Goal: Transaction & Acquisition: Purchase product/service

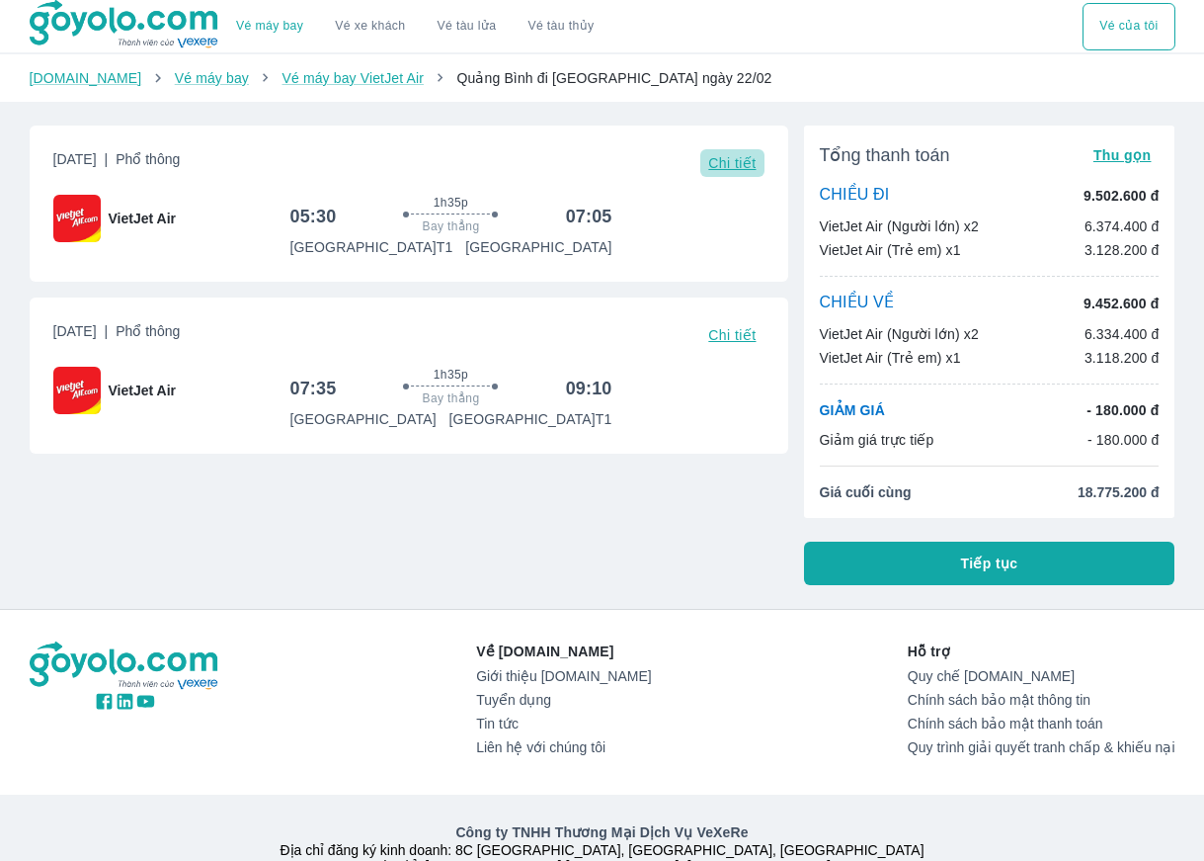
click at [746, 165] on span "Chi tiết" at bounding box center [731, 163] width 47 height 16
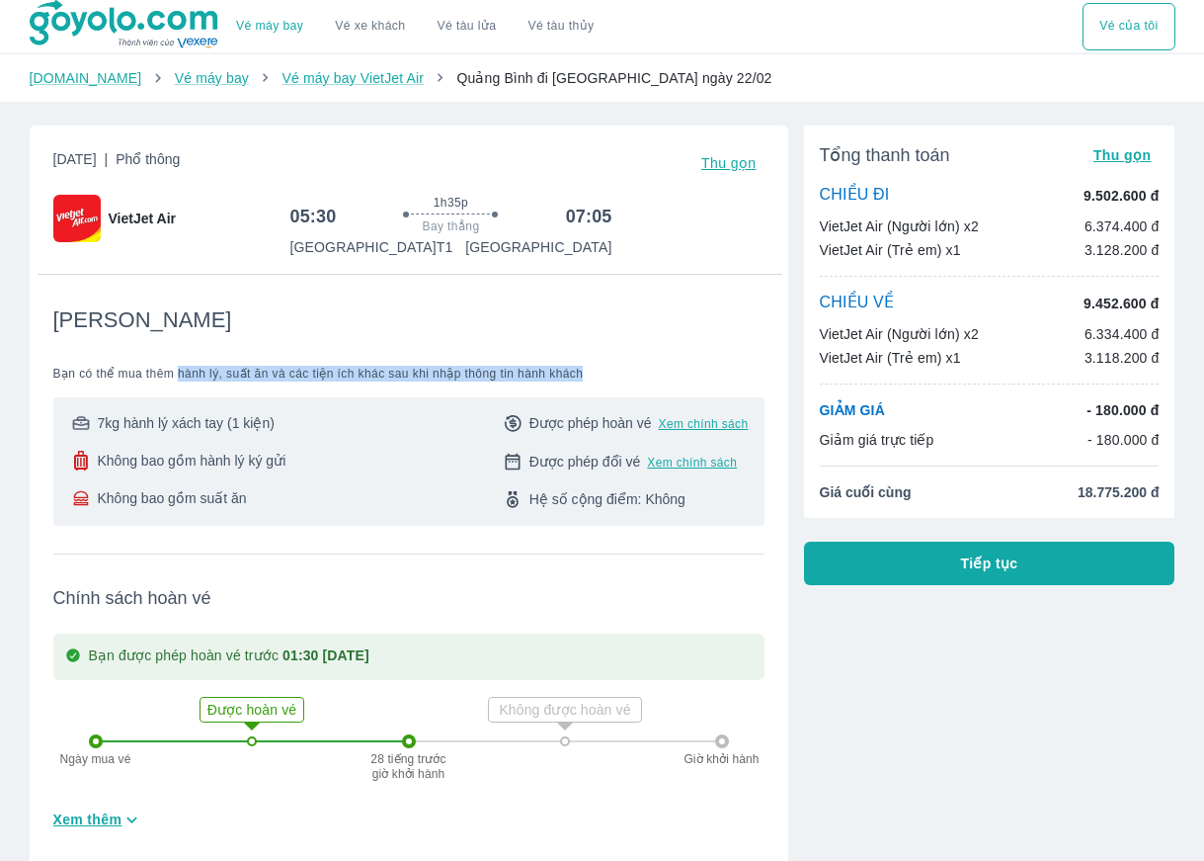
drag, startPoint x: 180, startPoint y: 376, endPoint x: 592, endPoint y: 381, distance: 412.0
click at [592, 381] on span "Bạn có thể mua thêm hành lý, suất ăn và các tiện ích khác sau khi nhập thông ti…" at bounding box center [408, 374] width 711 height 16
click at [639, 336] on div "Tiết Kiệm Bạn có thể mua thêm hành lý, suất ăn và các tiện ích khác sau khi nhậ…" at bounding box center [408, 415] width 711 height 219
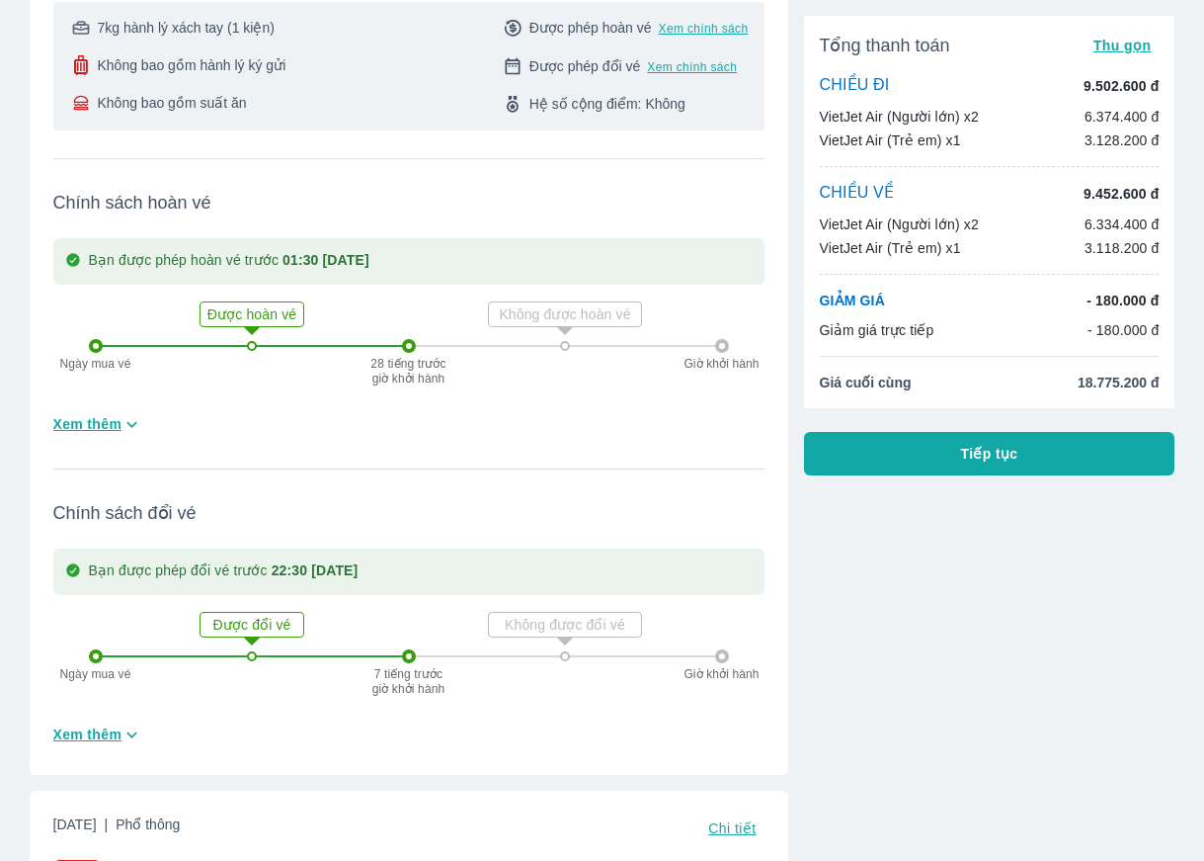
scroll to position [692, 0]
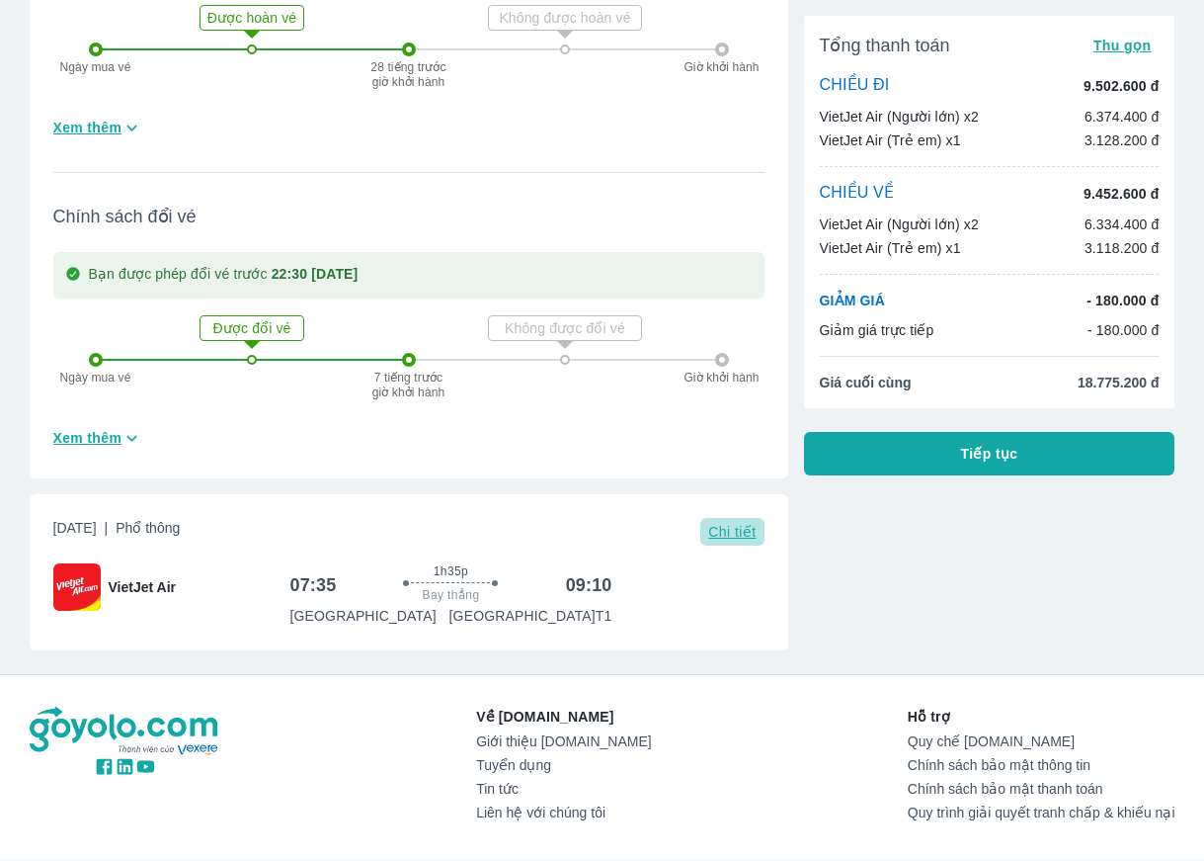
click at [729, 534] on span "Chi tiết" at bounding box center [731, 532] width 47 height 16
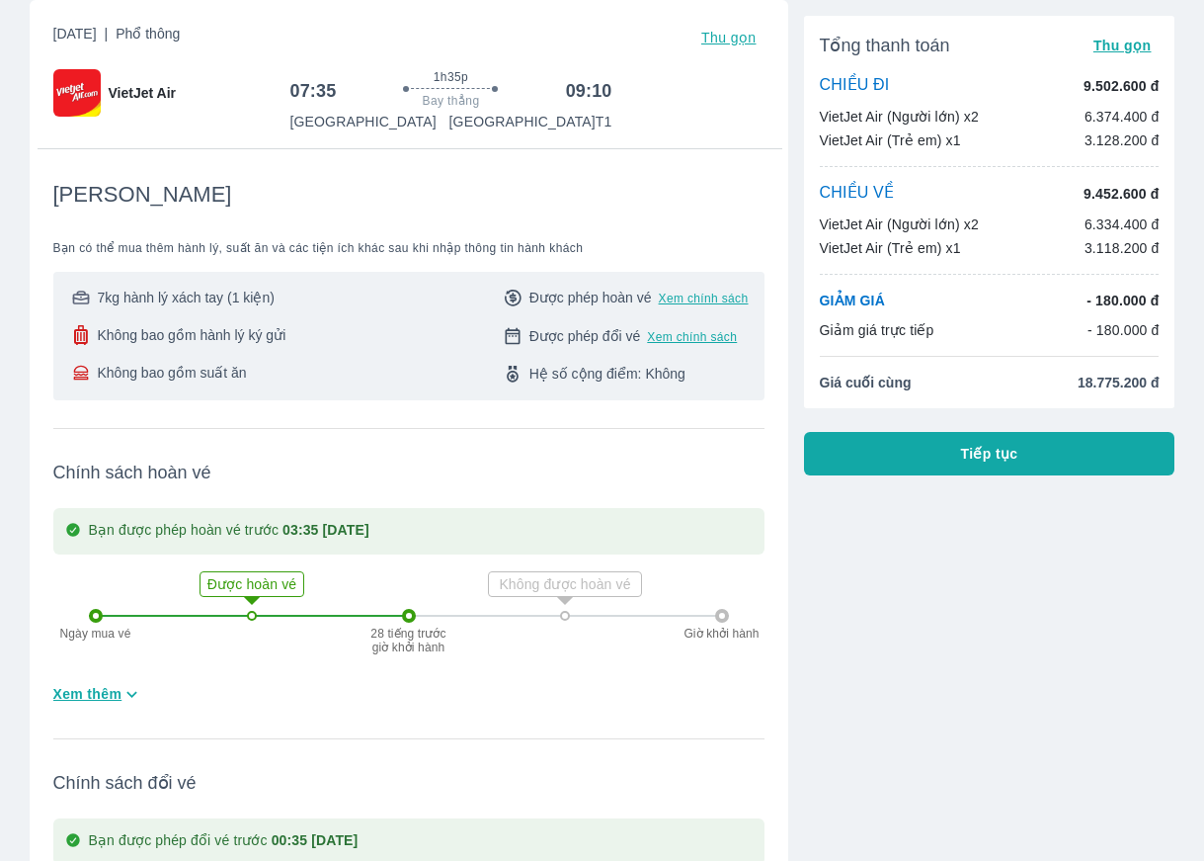
scroll to position [1581, 0]
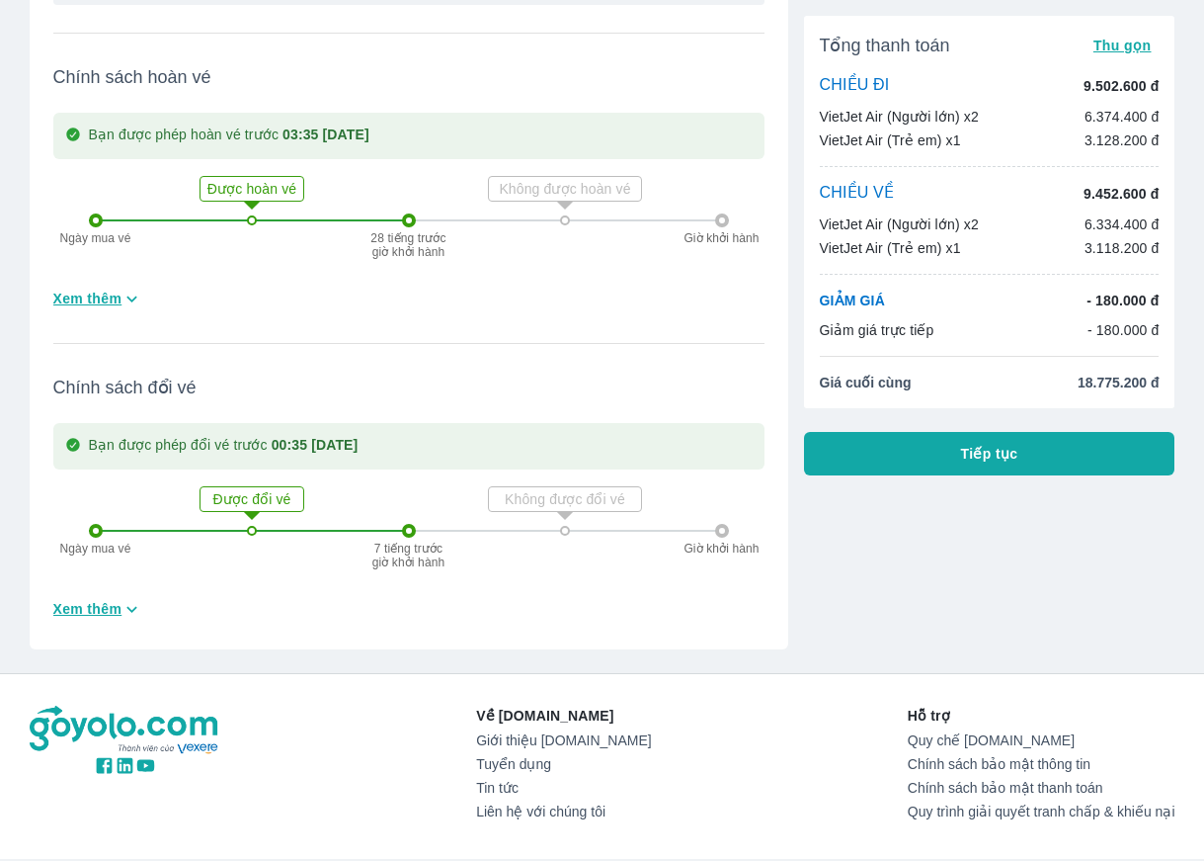
click at [429, 742] on div "Về Goyolo.com Giới thiệu Goyolo.com Tuyển dụng Tin tức Liên hệ với chúng tôi Hỗ…" at bounding box center [603, 766] width 1146 height 122
click at [1039, 461] on button "Tiếp tục" at bounding box center [989, 453] width 371 height 43
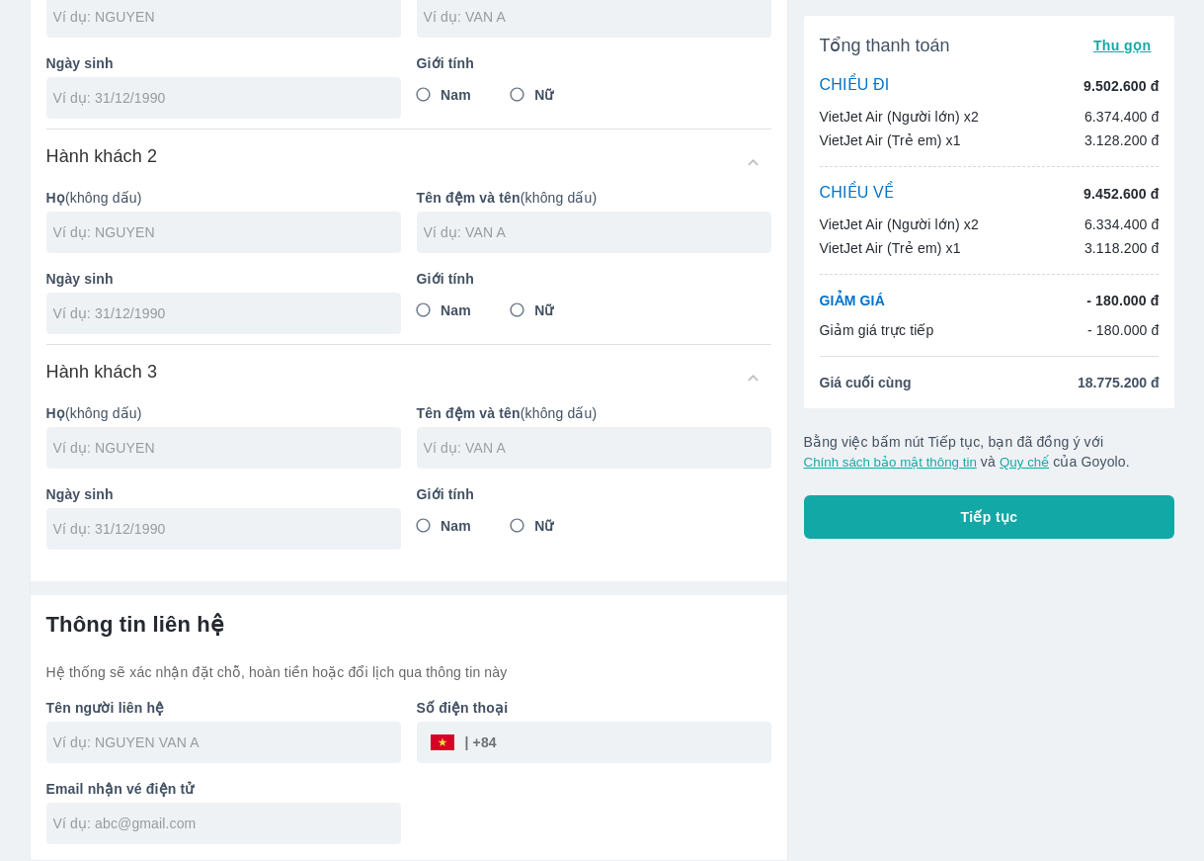
scroll to position [9, 0]
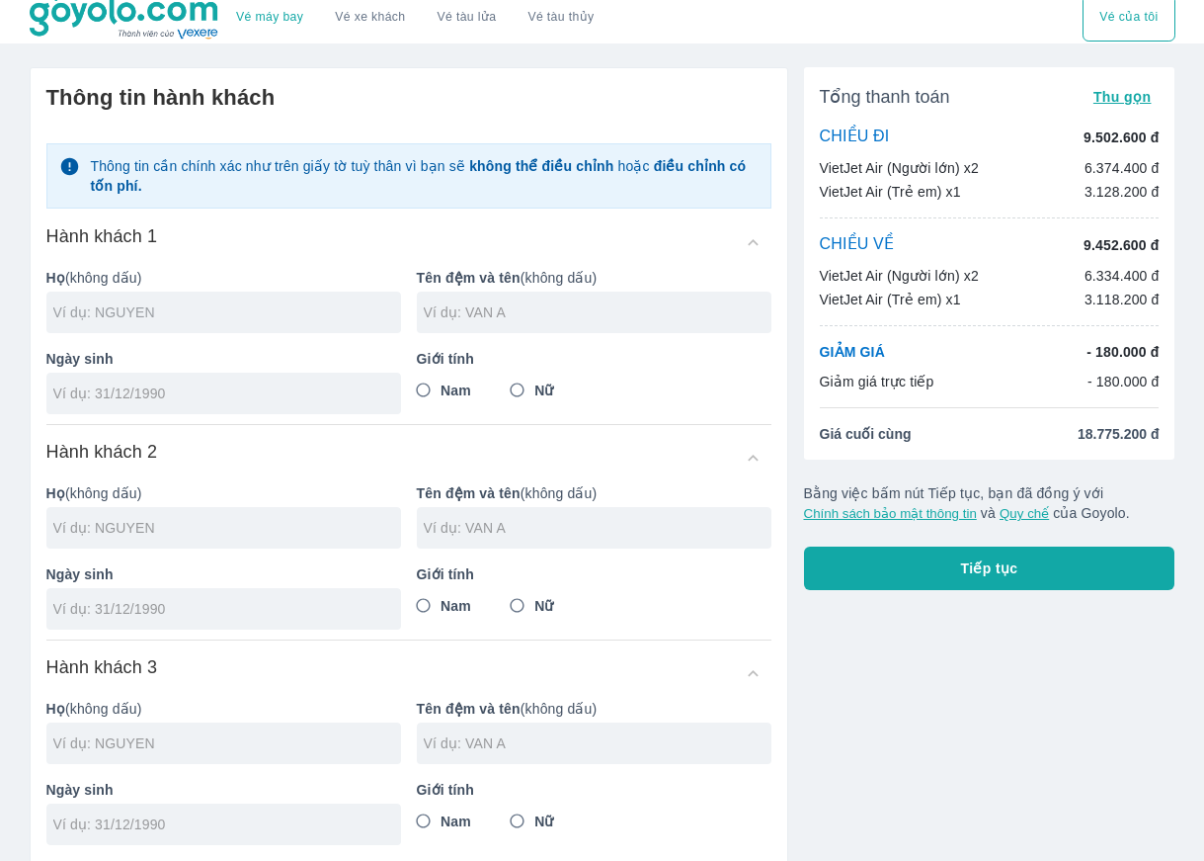
click at [112, 308] on input "text" at bounding box center [227, 312] width 348 height 20
type input "L"
type input "LE"
click at [501, 311] on input "text" at bounding box center [598, 312] width 348 height 20
type input "NGUYEN NGOC NHUNG"
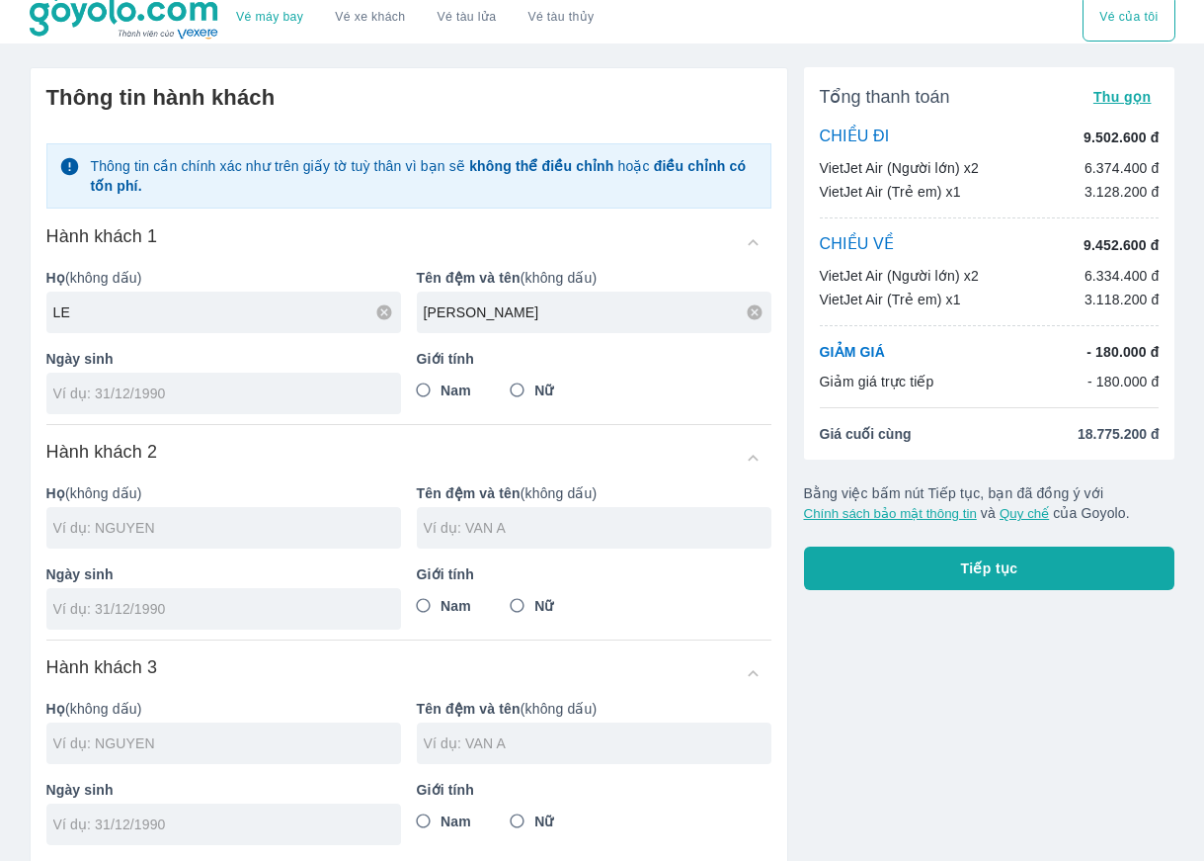
click at [517, 397] on input "Nữ" at bounding box center [518, 390] width 36 height 36
radio input "true"
click at [190, 398] on input "tel" at bounding box center [217, 393] width 328 height 20
type input "[DATE]"
click at [111, 529] on input "text" at bounding box center [227, 528] width 348 height 20
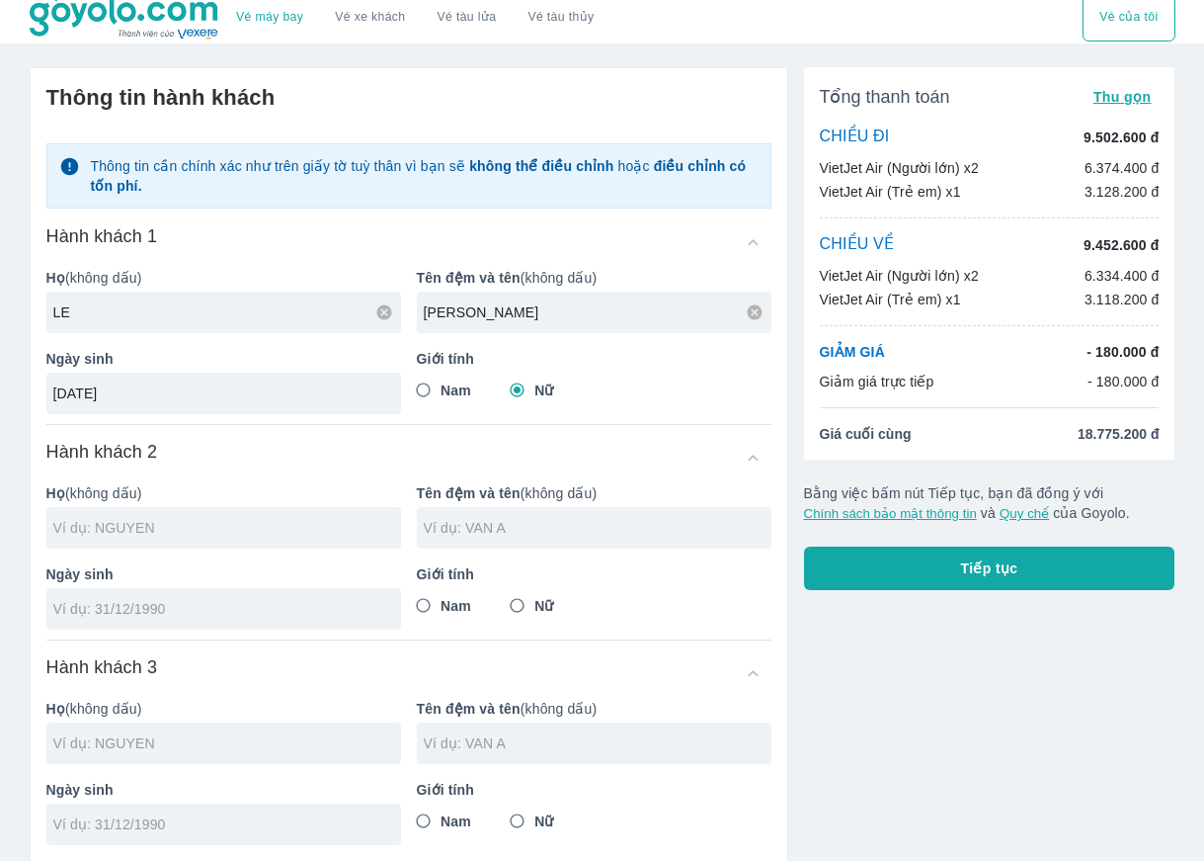
type input "LE [PERSON_NAME]"
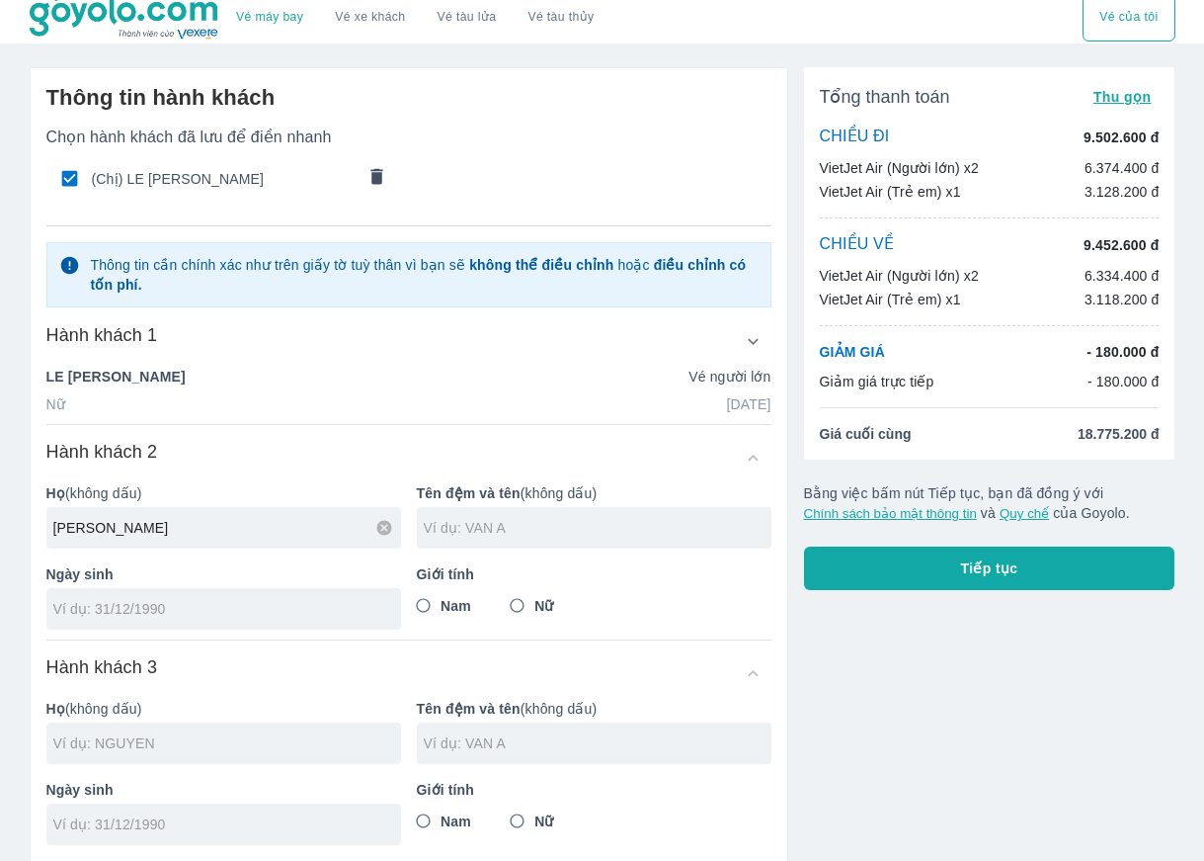
type input "NGUYEN"
click at [532, 529] on input "text" at bounding box center [598, 528] width 348 height 20
type input "TRUNG HAU"
click at [427, 605] on input "Nam" at bounding box center [424, 606] width 36 height 36
radio input "true"
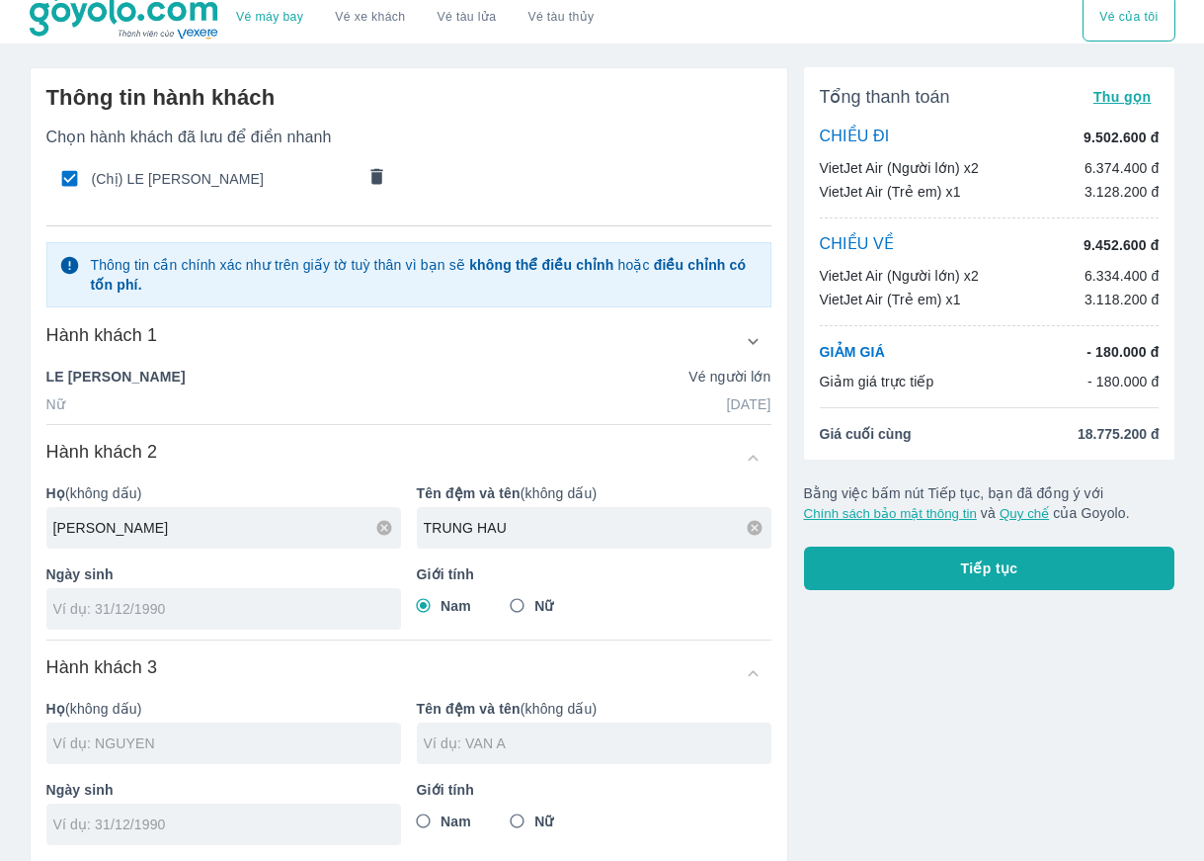
click at [253, 614] on input "tel" at bounding box center [217, 609] width 328 height 20
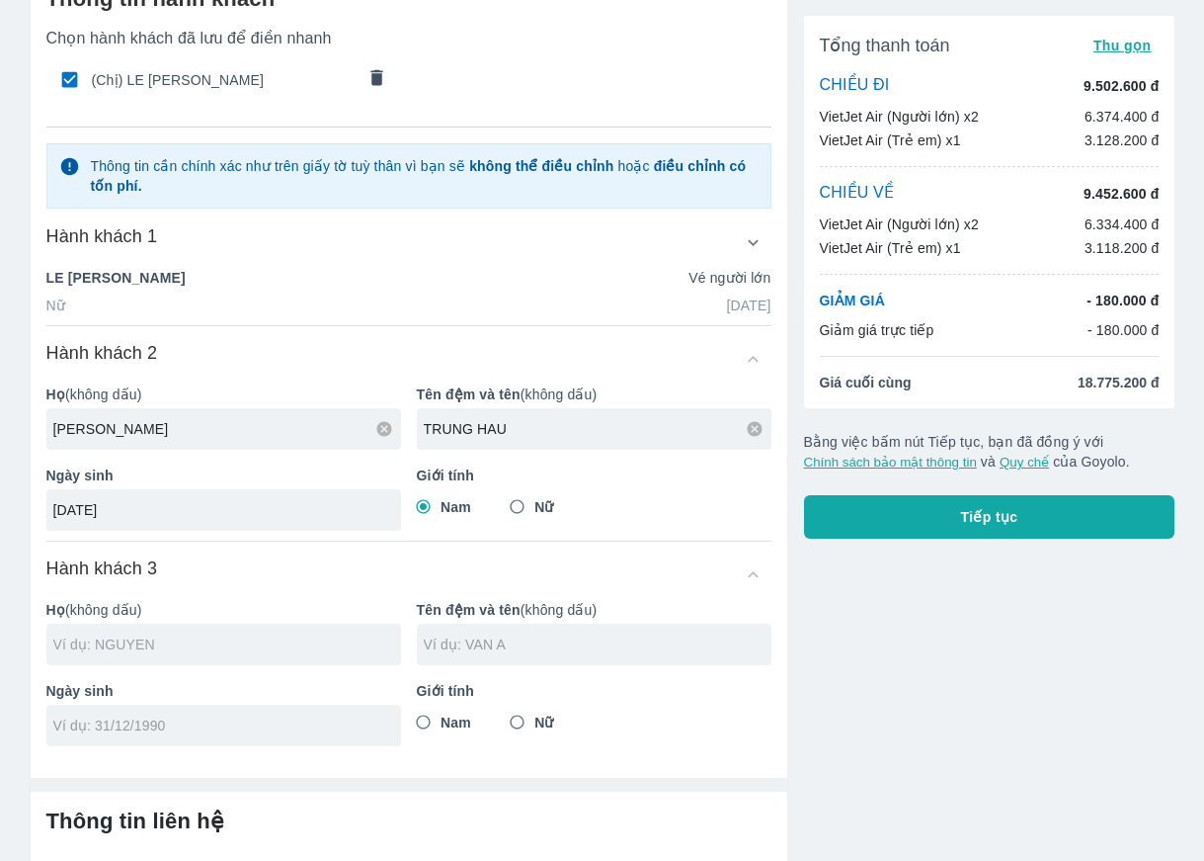
type input "[DATE]"
click at [230, 642] on input "text" at bounding box center [227, 644] width 348 height 20
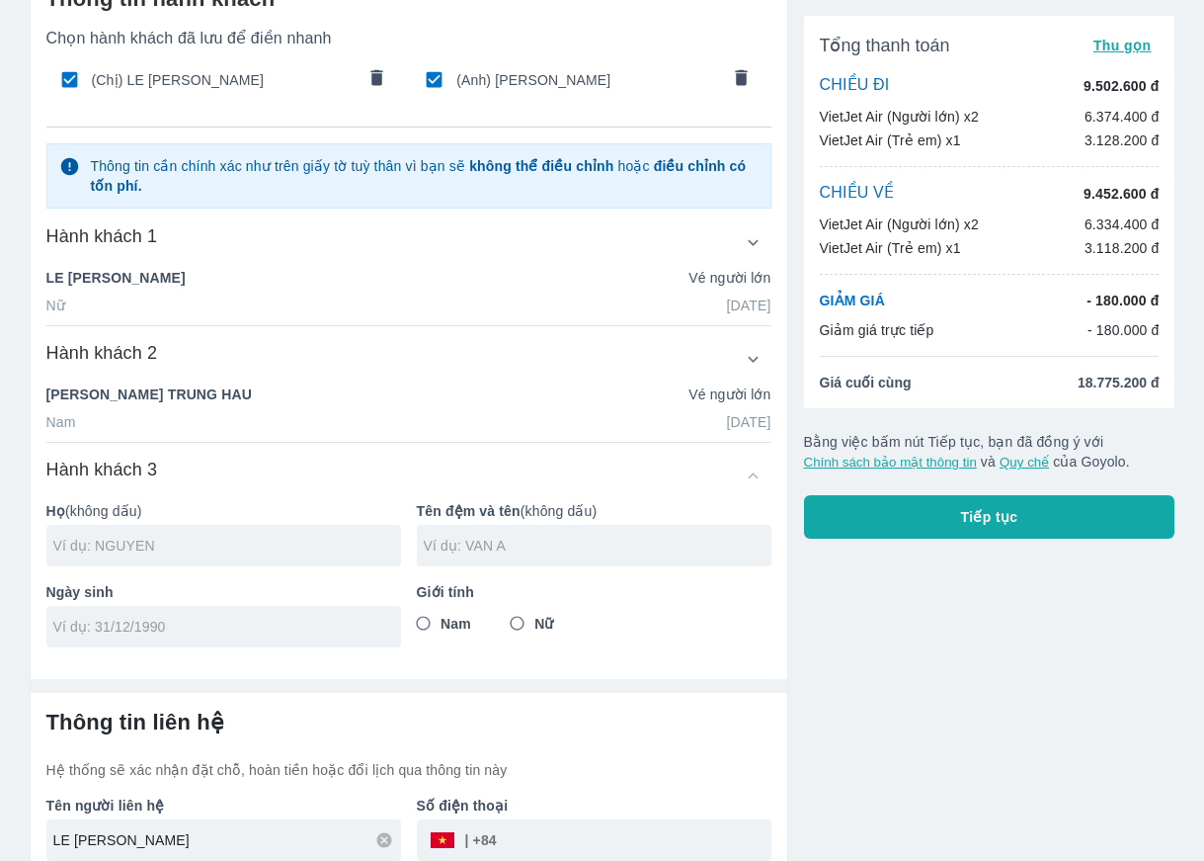
click at [204, 548] on input "text" at bounding box center [227, 545] width 348 height 20
type input "NGUYEN"
click at [475, 550] on input "text" at bounding box center [598, 545] width 348 height 20
type input "GIA CAT"
click at [169, 623] on input "tel" at bounding box center [217, 627] width 328 height 20
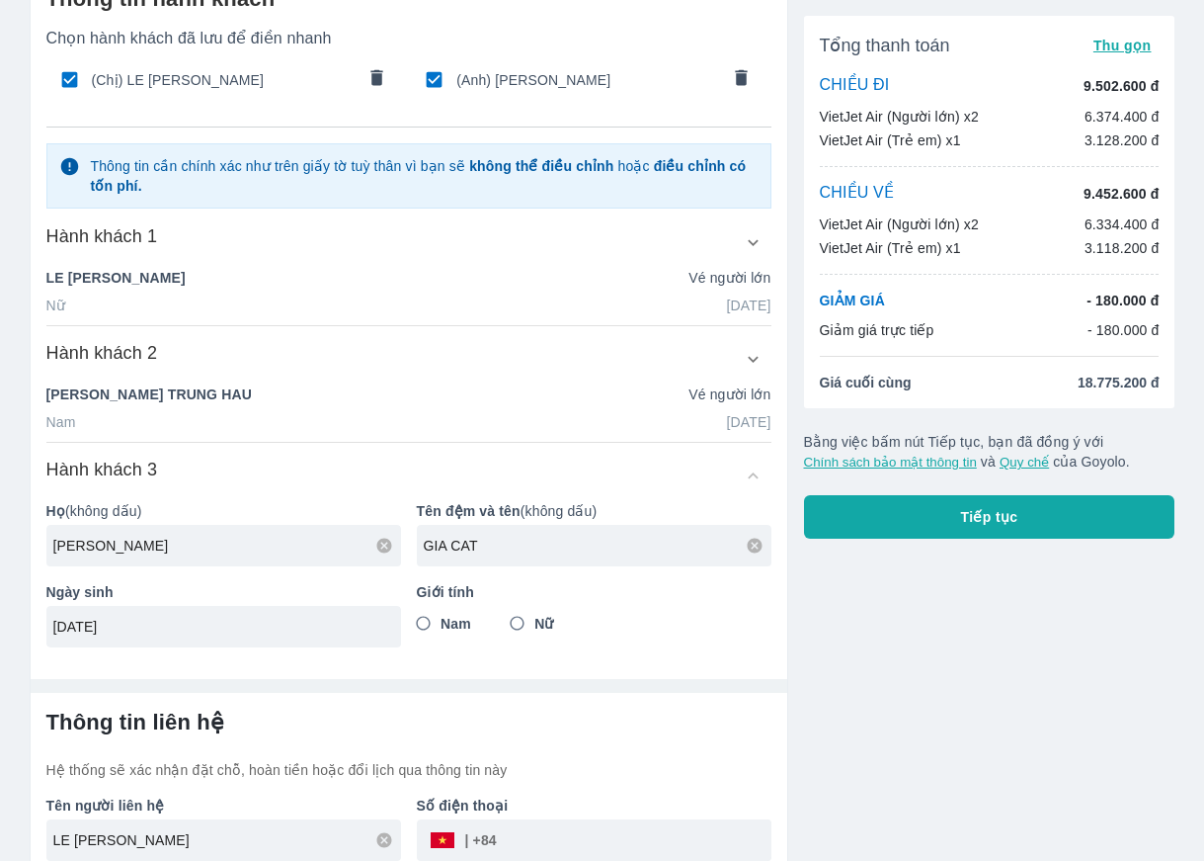
type input "[DATE]"
click at [421, 622] on input "Nam" at bounding box center [424, 624] width 36 height 36
radio input "true"
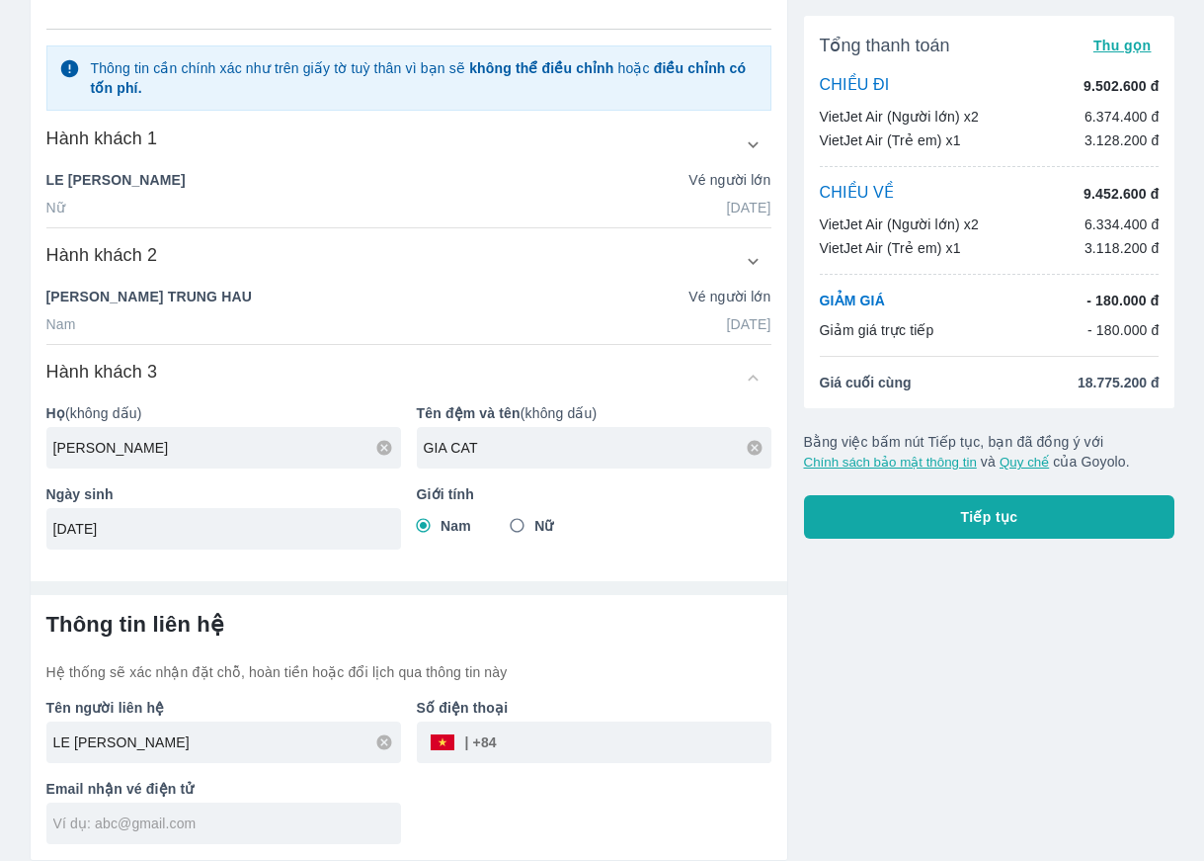
click at [591, 745] on input "tel" at bounding box center [634, 741] width 275 height 47
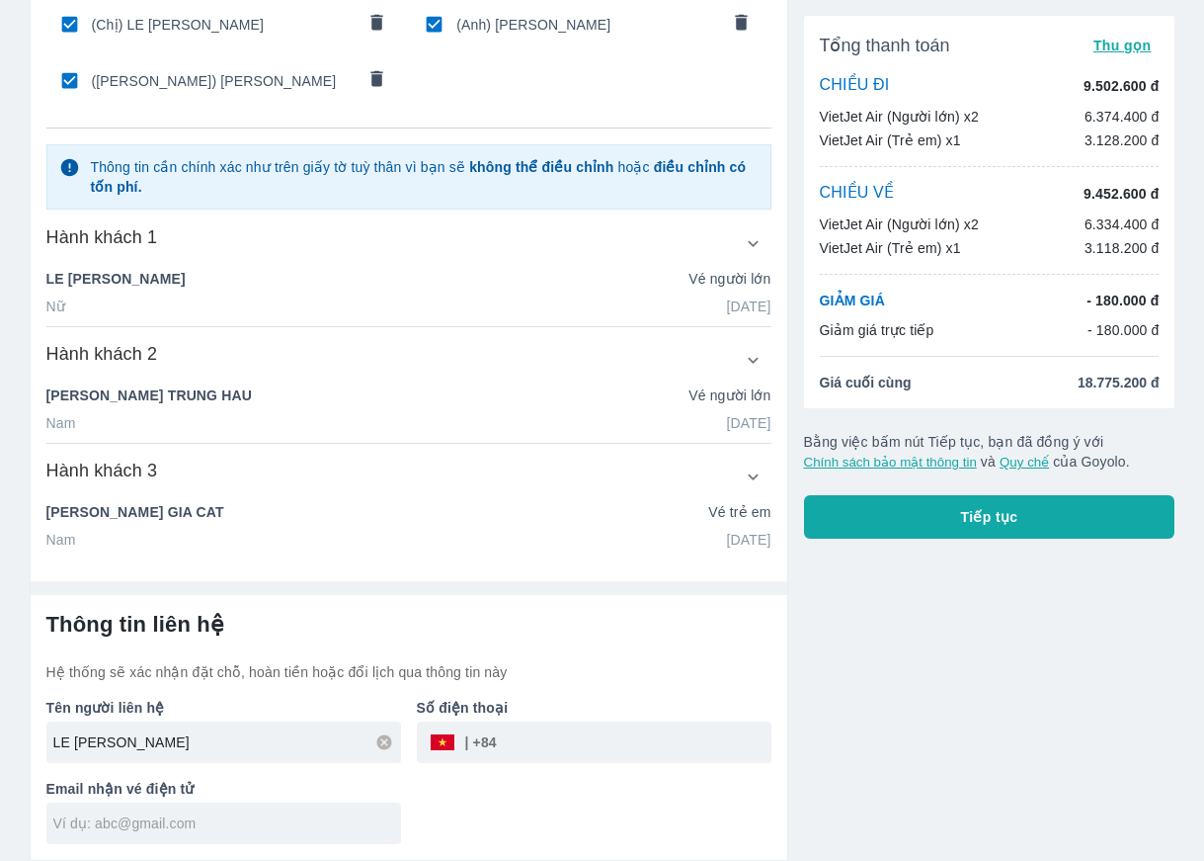
scroll to position [164, 0]
drag, startPoint x: 543, startPoint y: 741, endPoint x: 516, endPoint y: 751, distance: 29.4
click at [509, 741] on input "962038727" at bounding box center [634, 741] width 275 height 47
click at [540, 750] on input "962038727" at bounding box center [634, 741] width 275 height 47
type input "962038727"
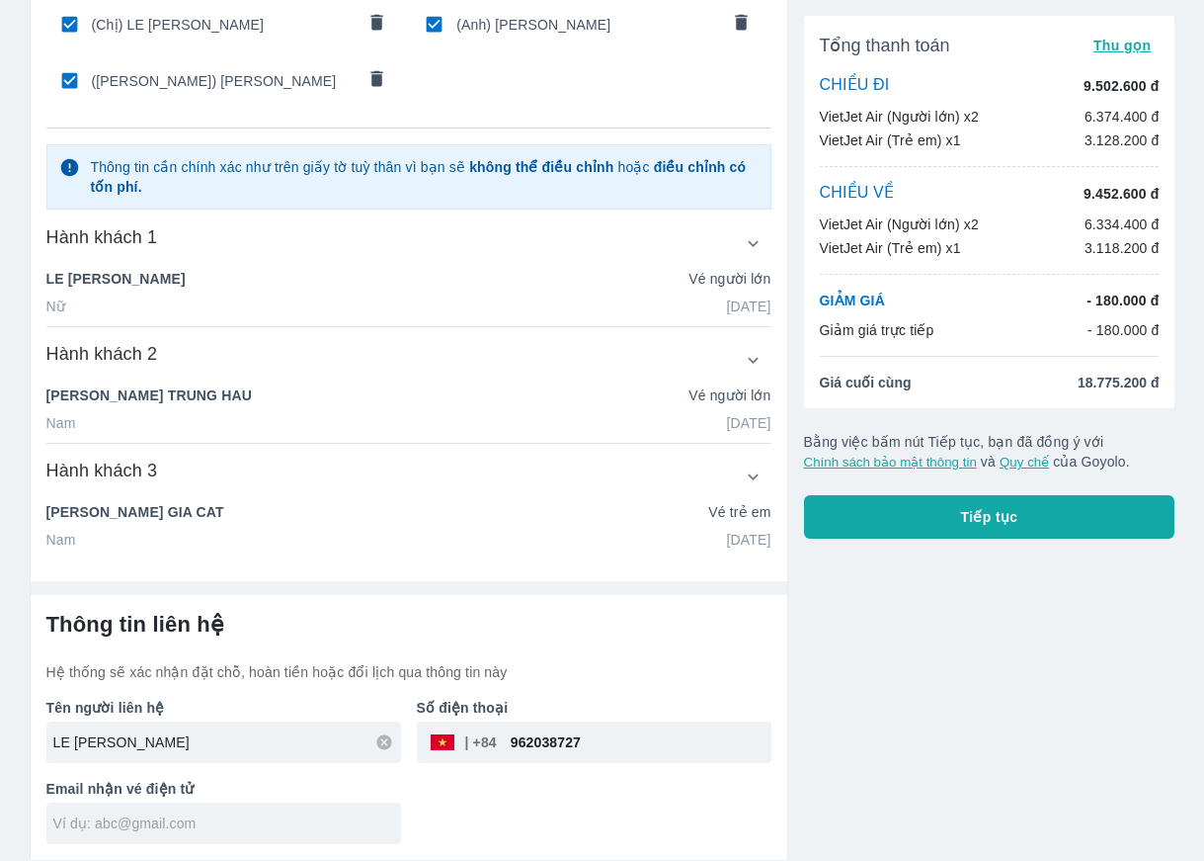
click at [229, 825] on input "text" at bounding box center [227, 823] width 348 height 20
type input "ngocnhung13184@gmail.com"
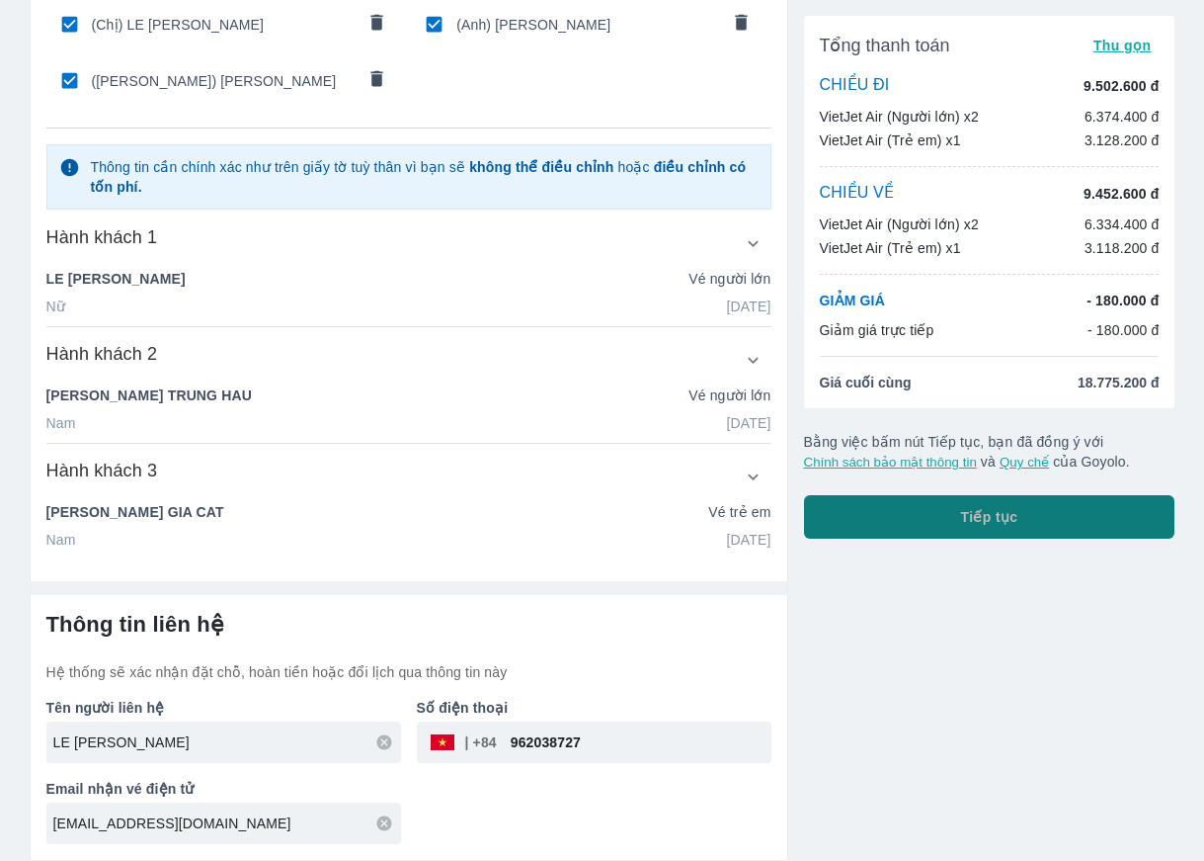
click at [1088, 520] on button "Tiếp tục" at bounding box center [989, 516] width 371 height 43
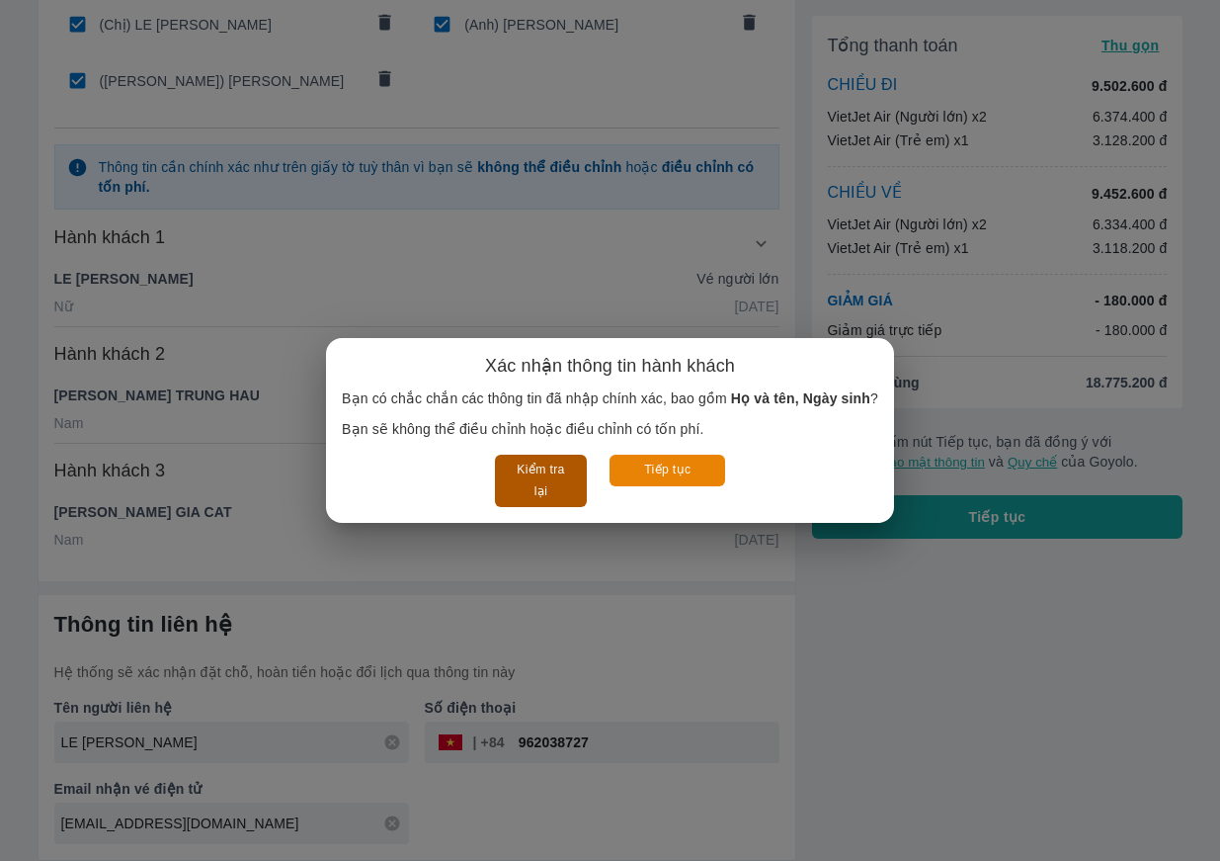
click at [533, 469] on button "Kiểm tra lại" at bounding box center [541, 480] width 92 height 52
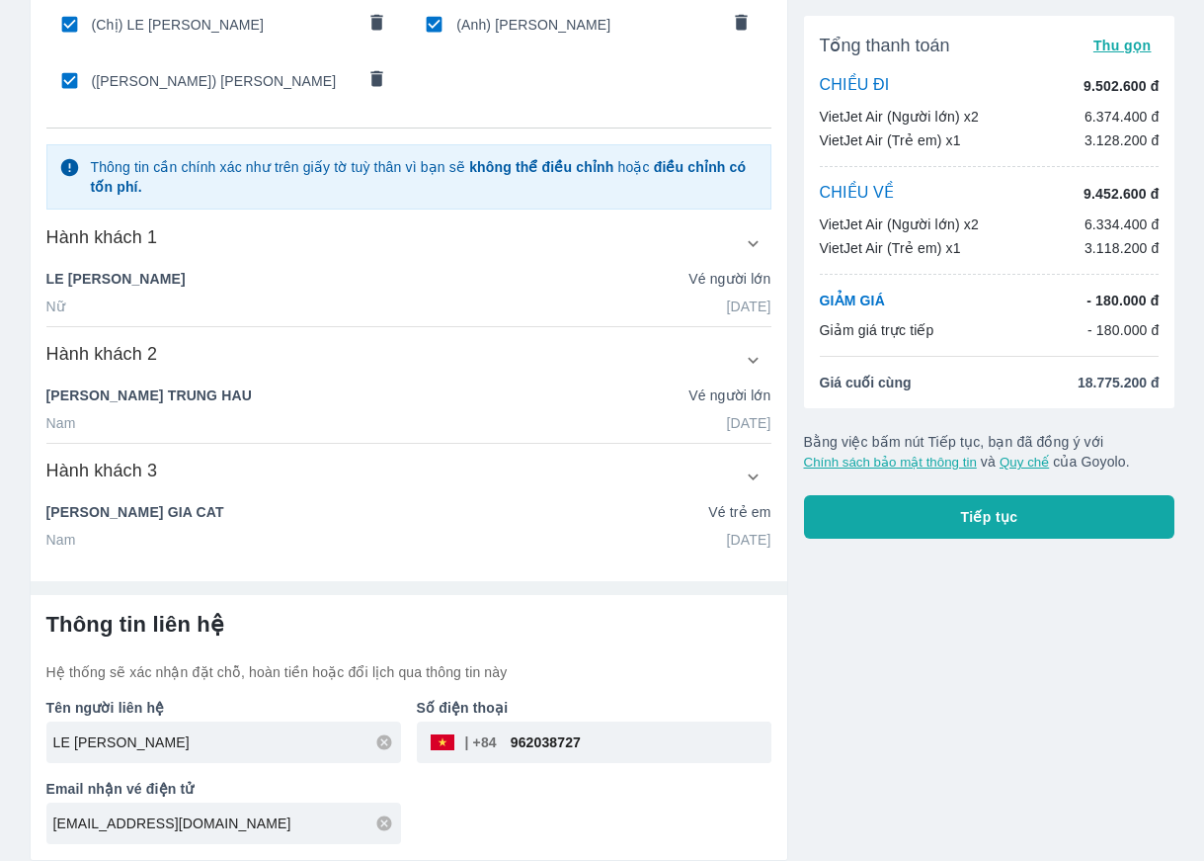
drag, startPoint x: 535, startPoint y: 741, endPoint x: 513, endPoint y: 747, distance: 23.5
click at [513, 747] on input "962038727" at bounding box center [634, 741] width 275 height 47
click at [596, 740] on input "962038727" at bounding box center [634, 741] width 275 height 47
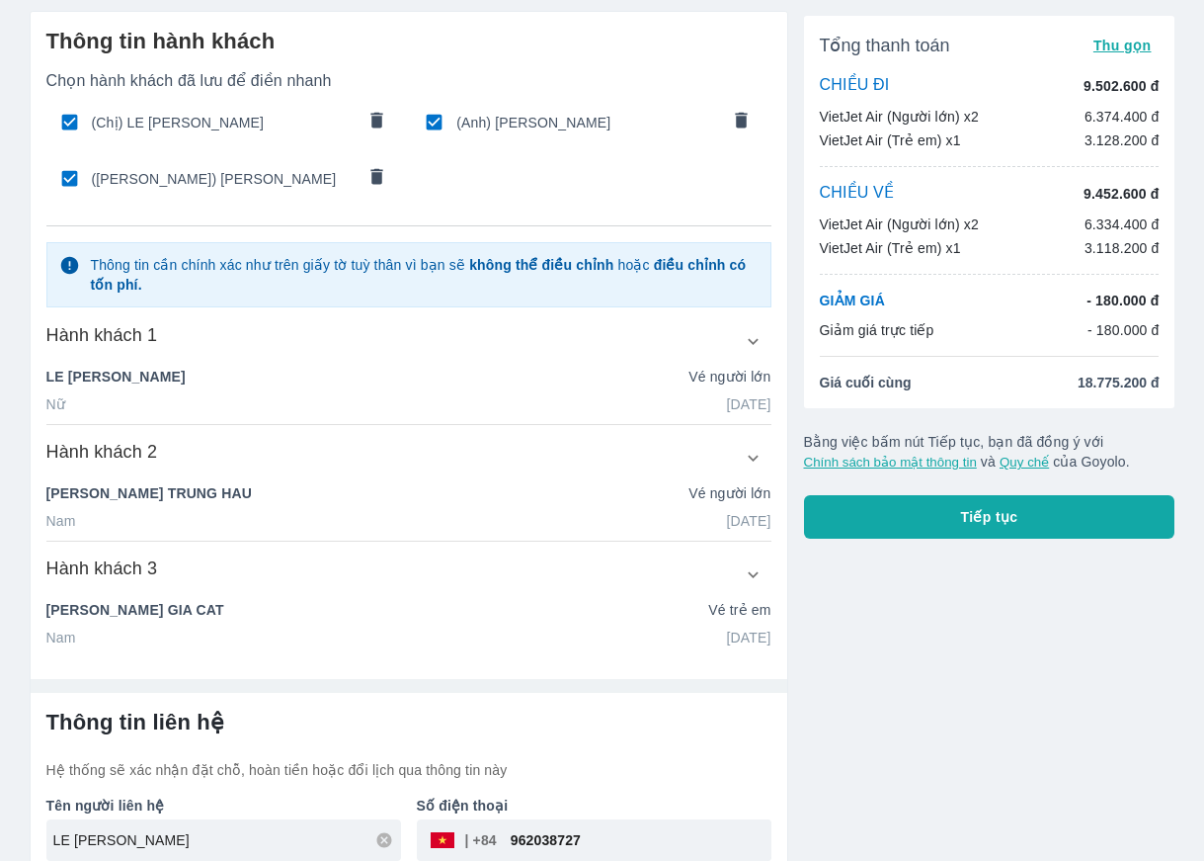
scroll to position [0, 0]
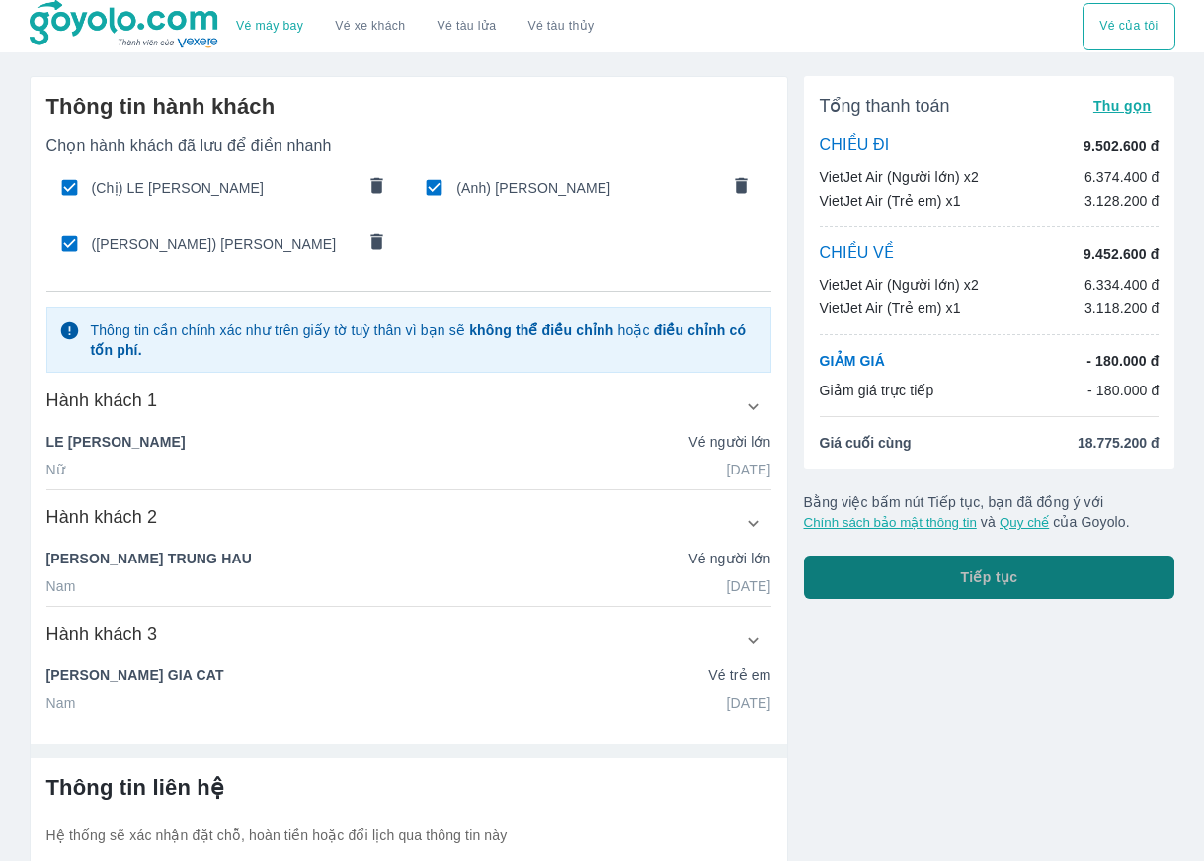
click at [896, 589] on button "Tiếp tục" at bounding box center [989, 576] width 371 height 43
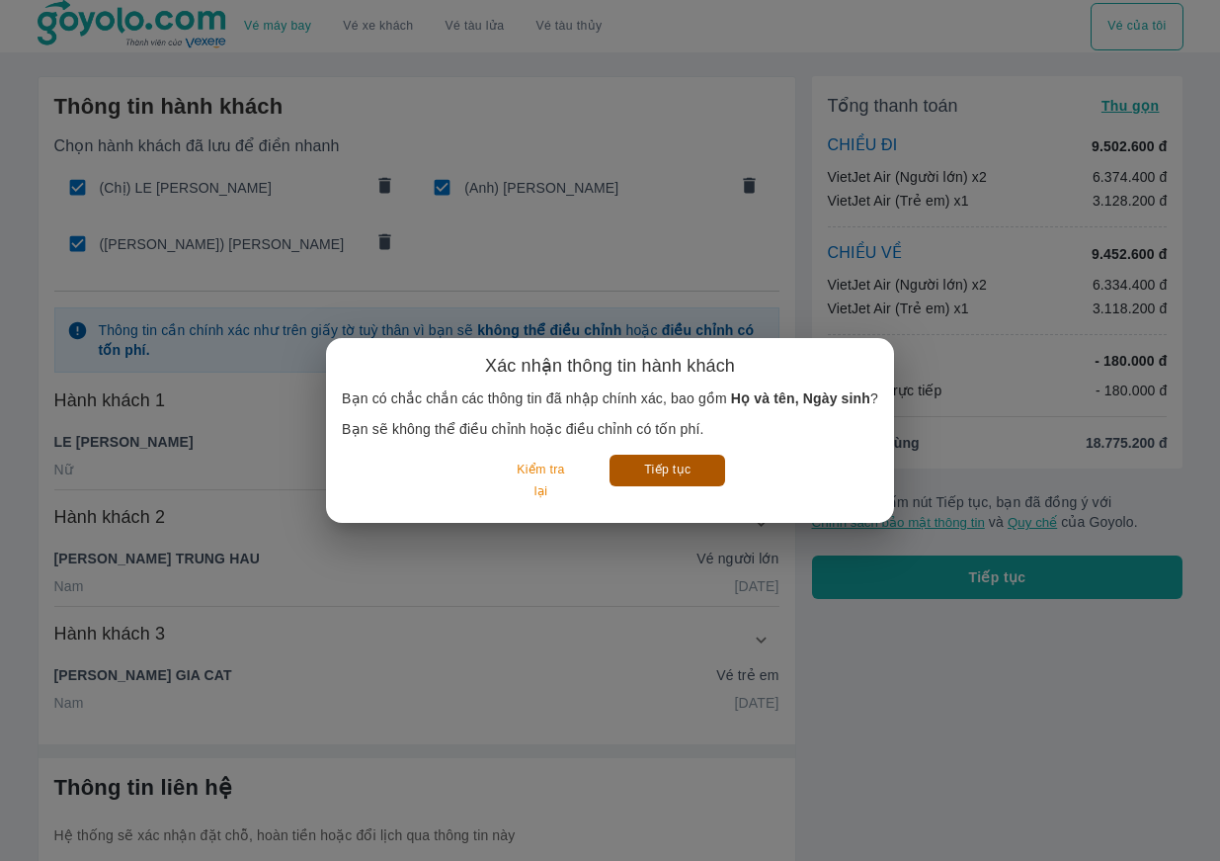
click at [669, 476] on button "Tiếp tục" at bounding box center [668, 469] width 116 height 31
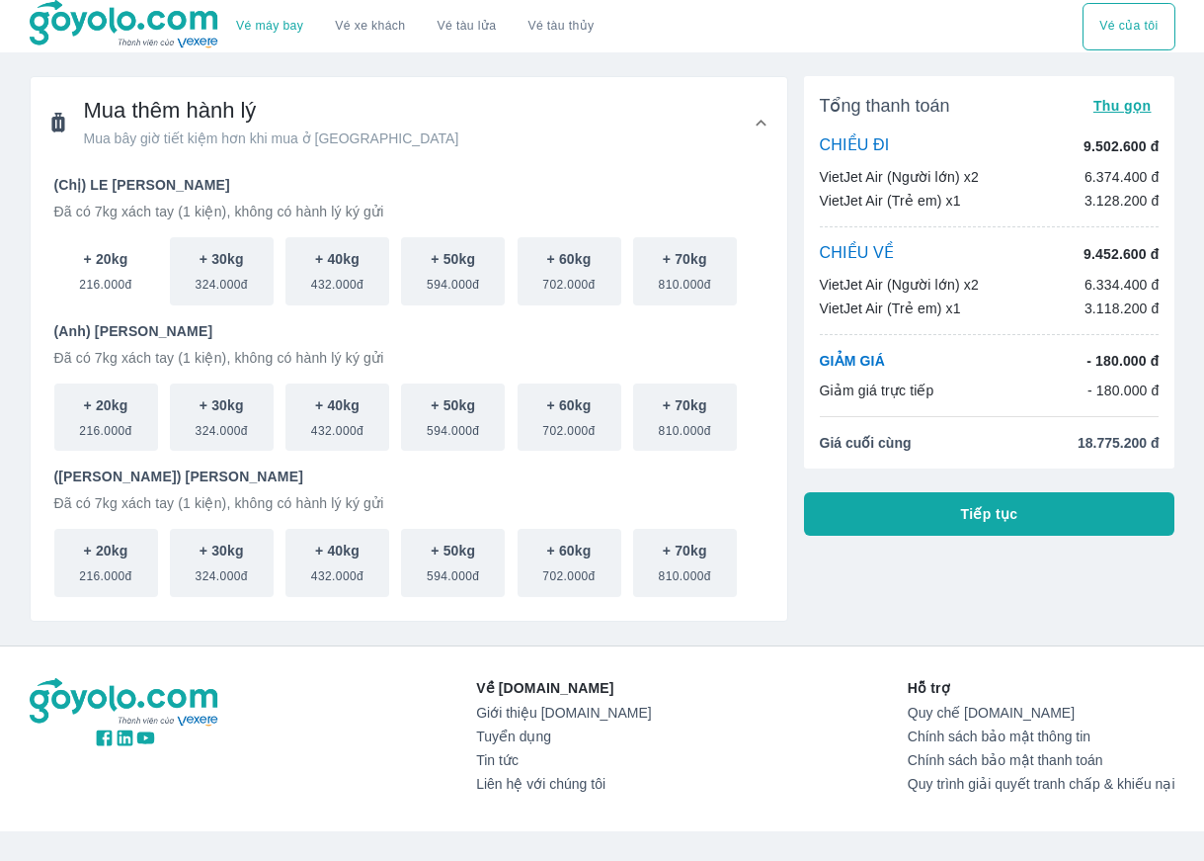
click at [126, 279] on span "216.000đ" at bounding box center [105, 281] width 52 height 24
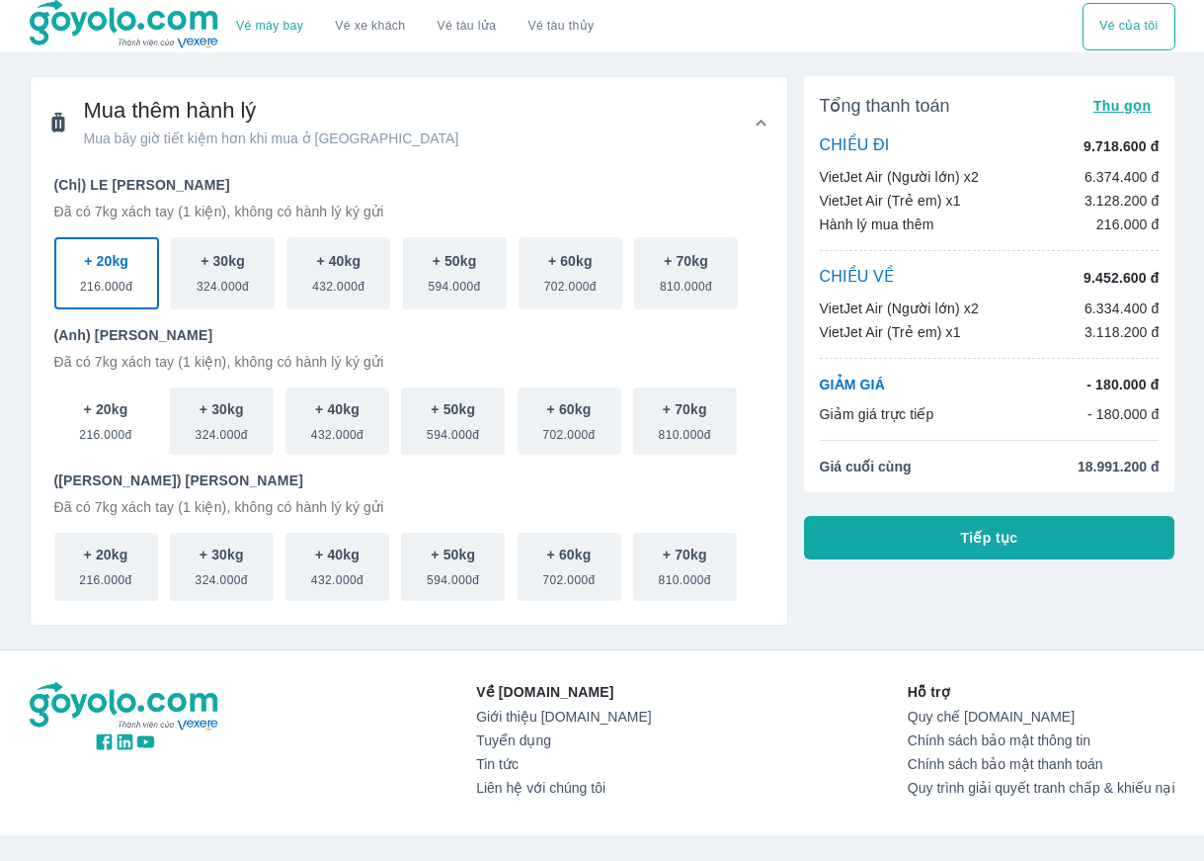
click at [110, 427] on span "216.000đ" at bounding box center [105, 431] width 52 height 24
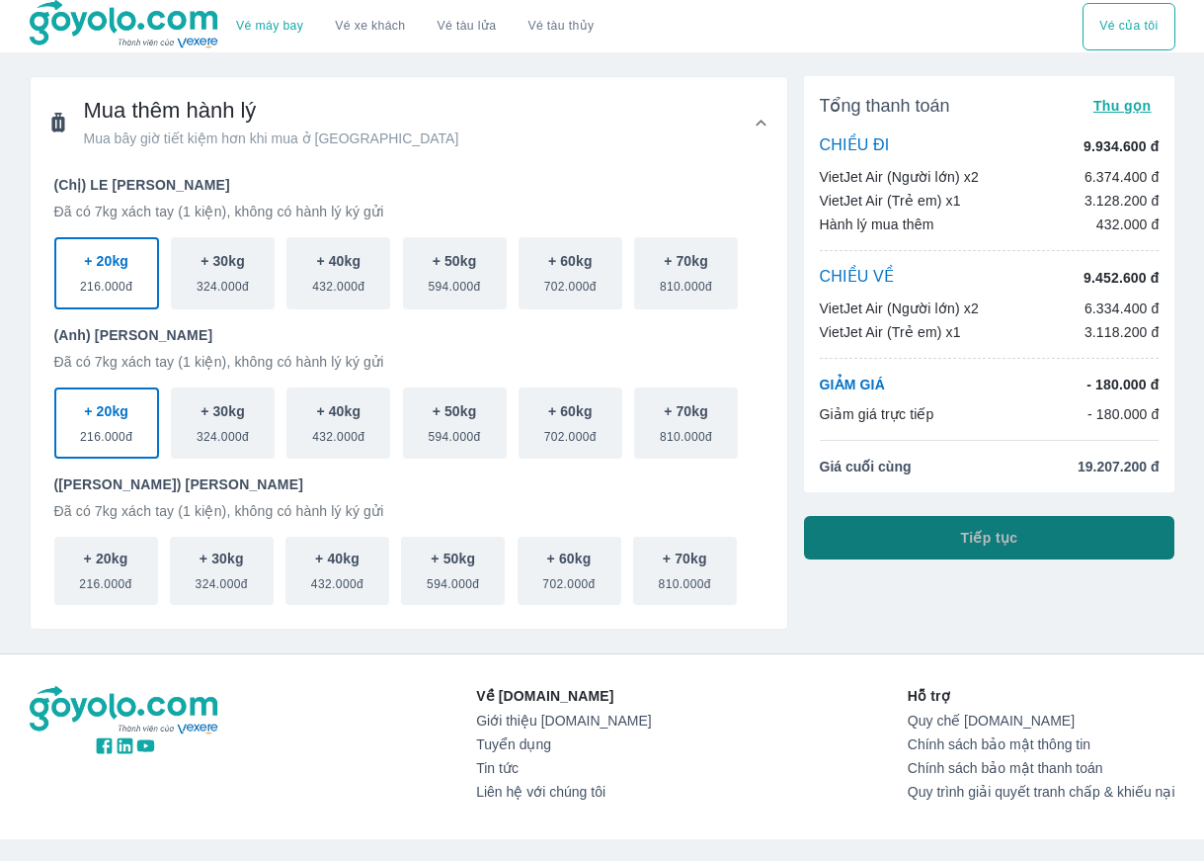
click at [904, 554] on button "Tiếp tục" at bounding box center [989, 537] width 371 height 43
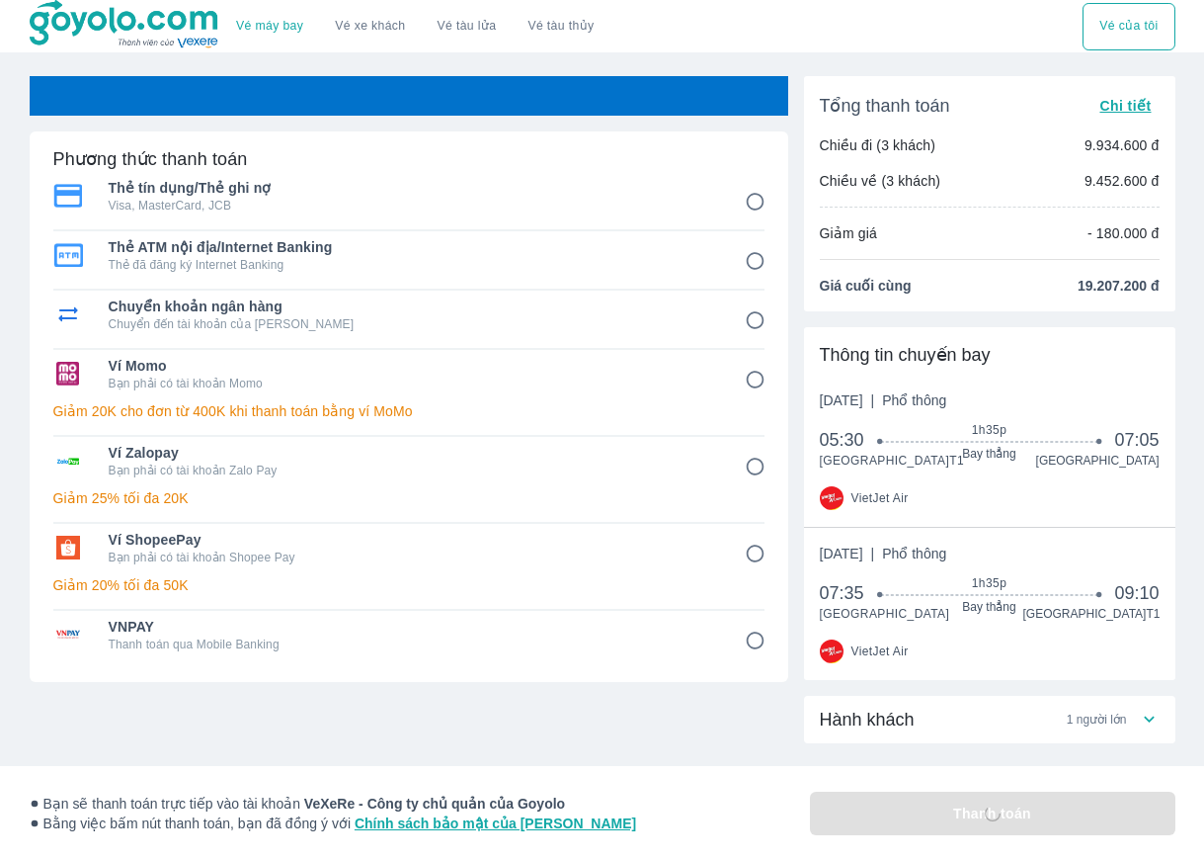
scroll to position [99, 0]
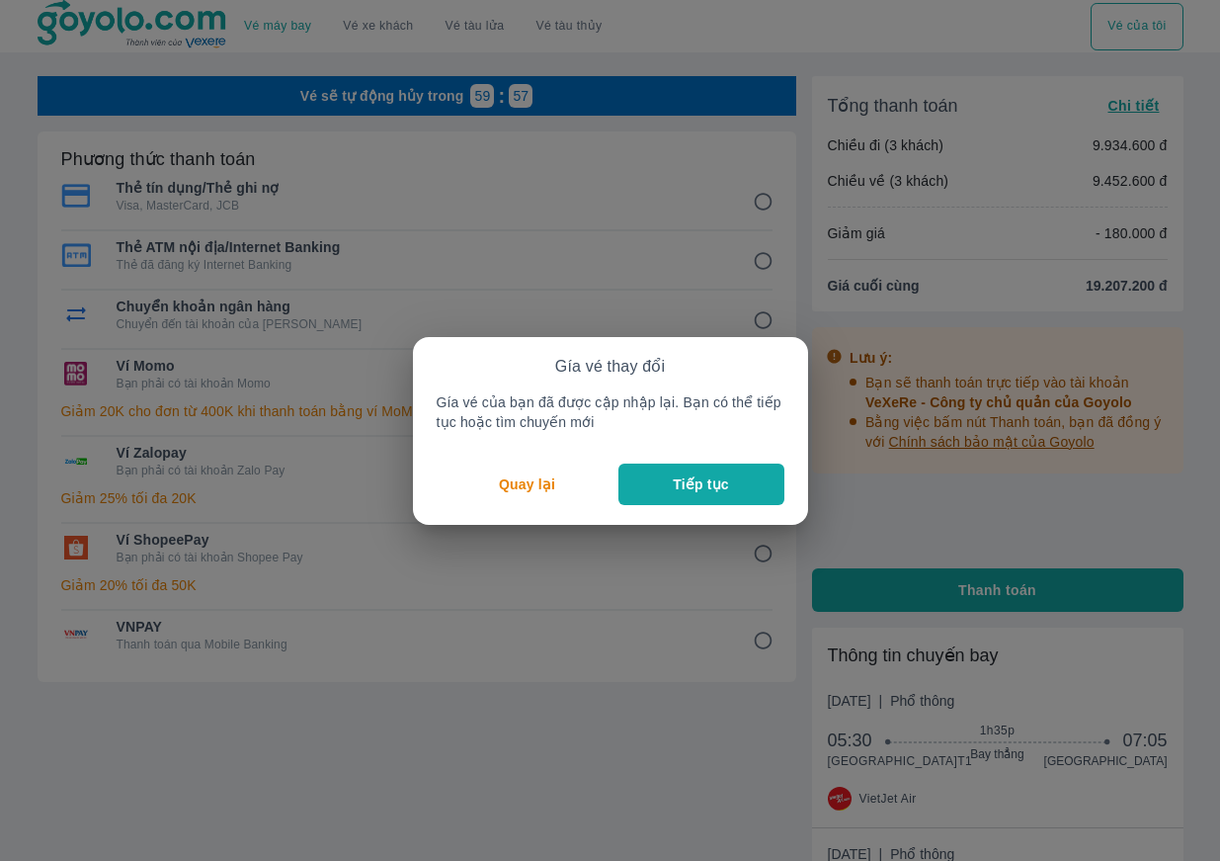
click at [693, 499] on button "Tiếp tục" at bounding box center [701, 483] width 166 height 41
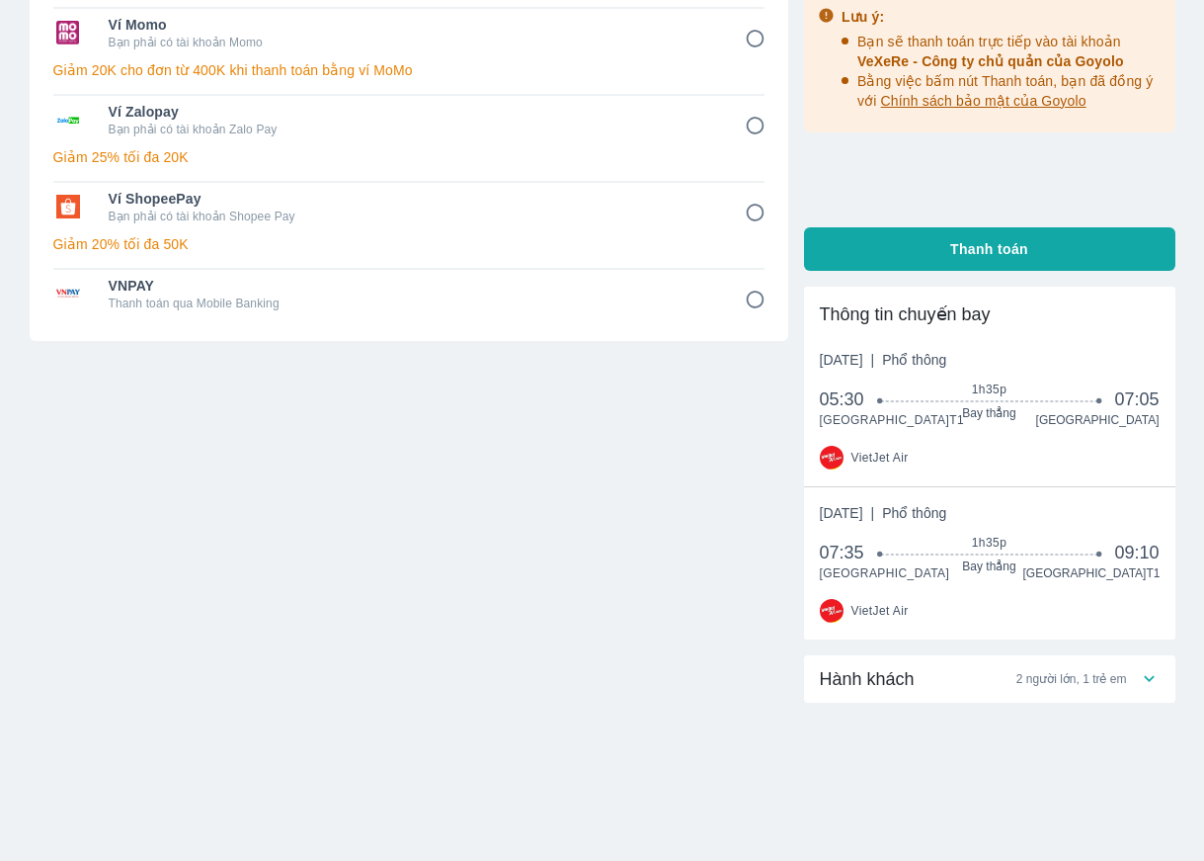
scroll to position [61, 0]
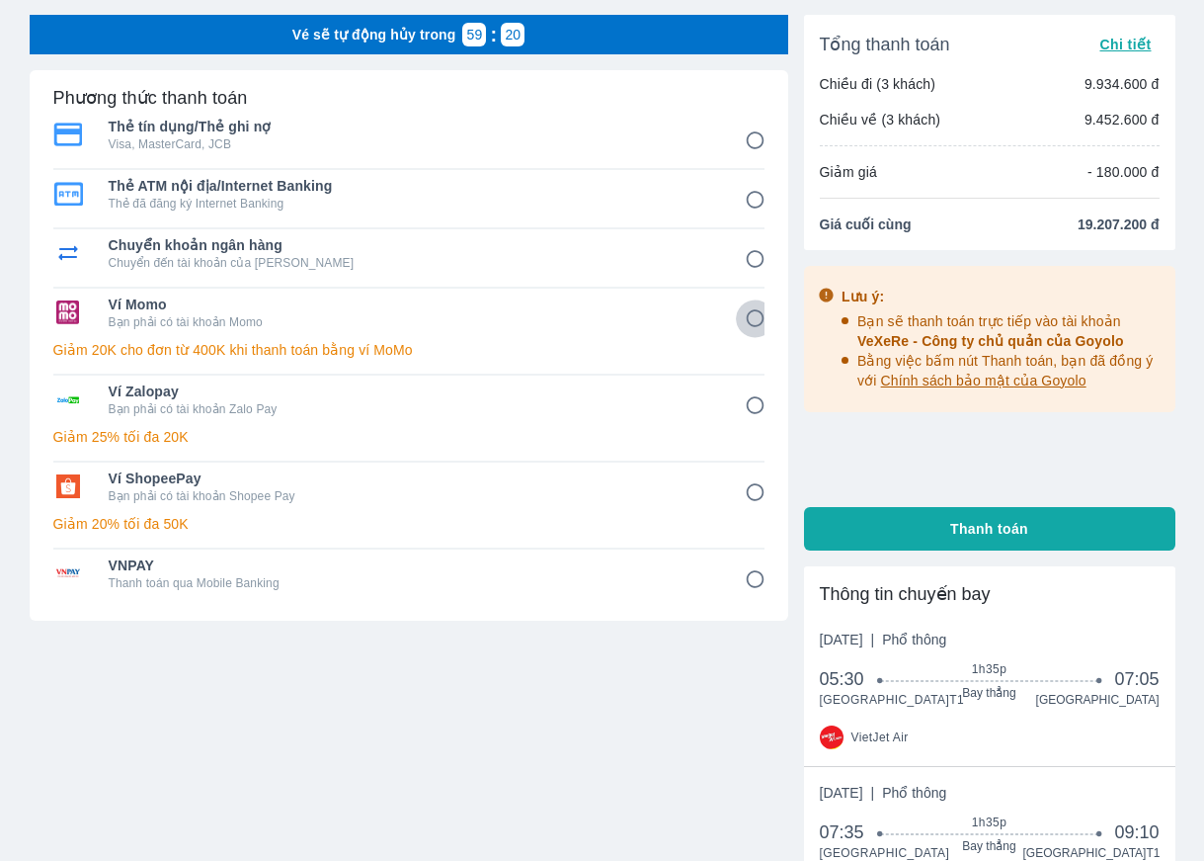
click at [755, 322] on input "4" at bounding box center [755, 318] width 39 height 39
radio input "false"
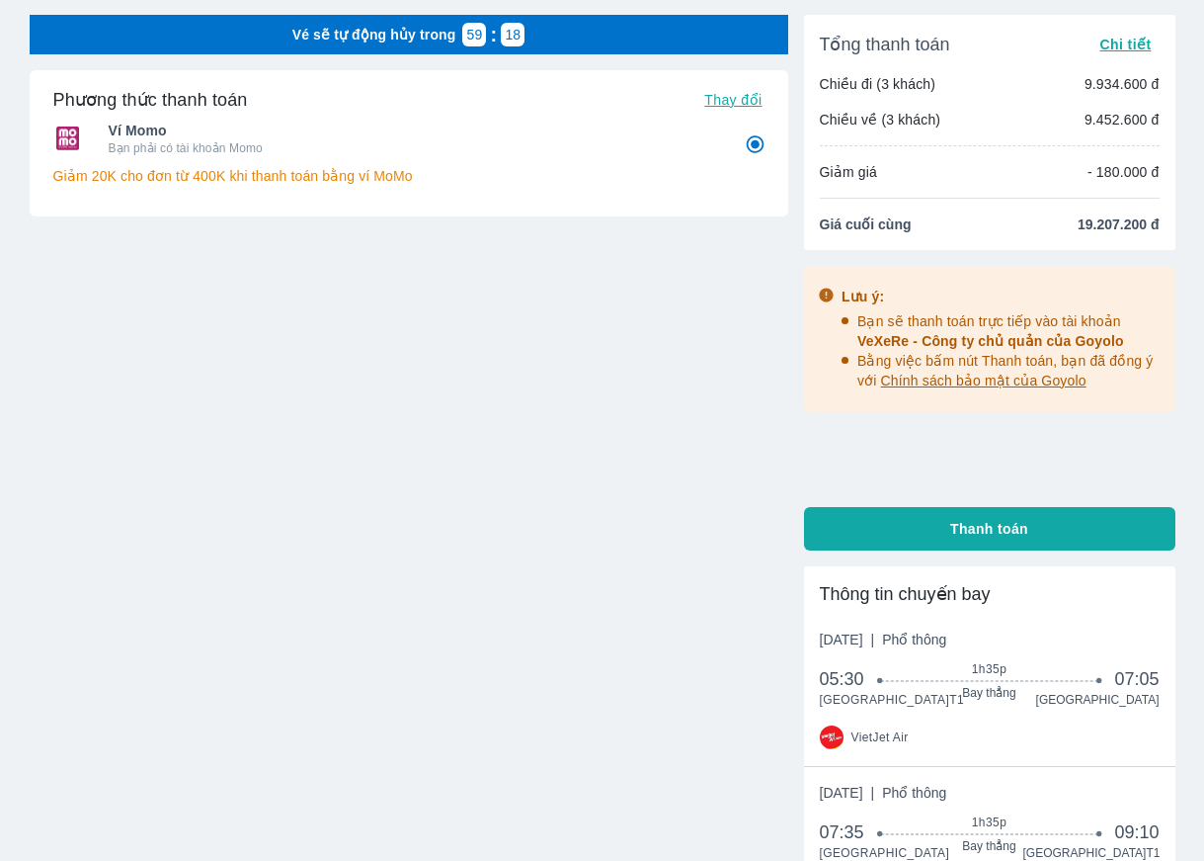
scroll to position [0, 0]
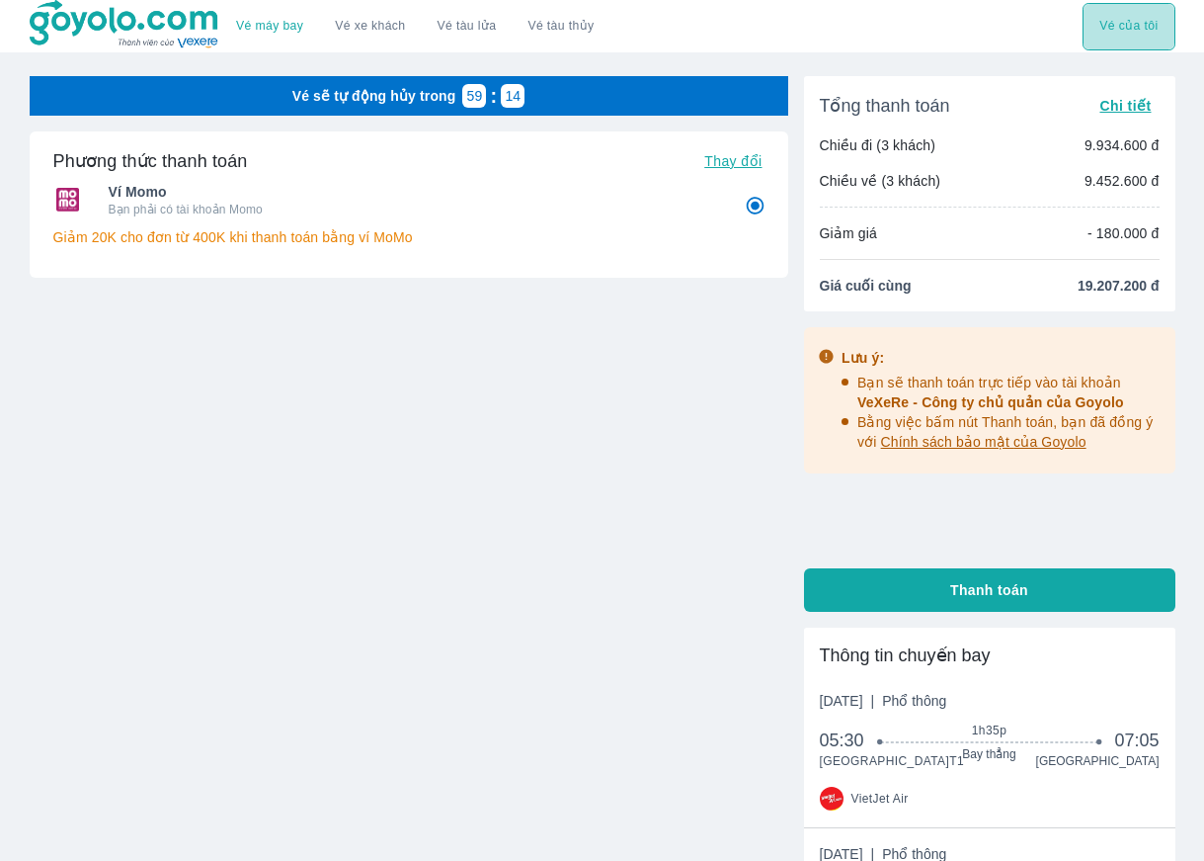
click at [1138, 41] on button "Vé của tôi" at bounding box center [1129, 26] width 92 height 47
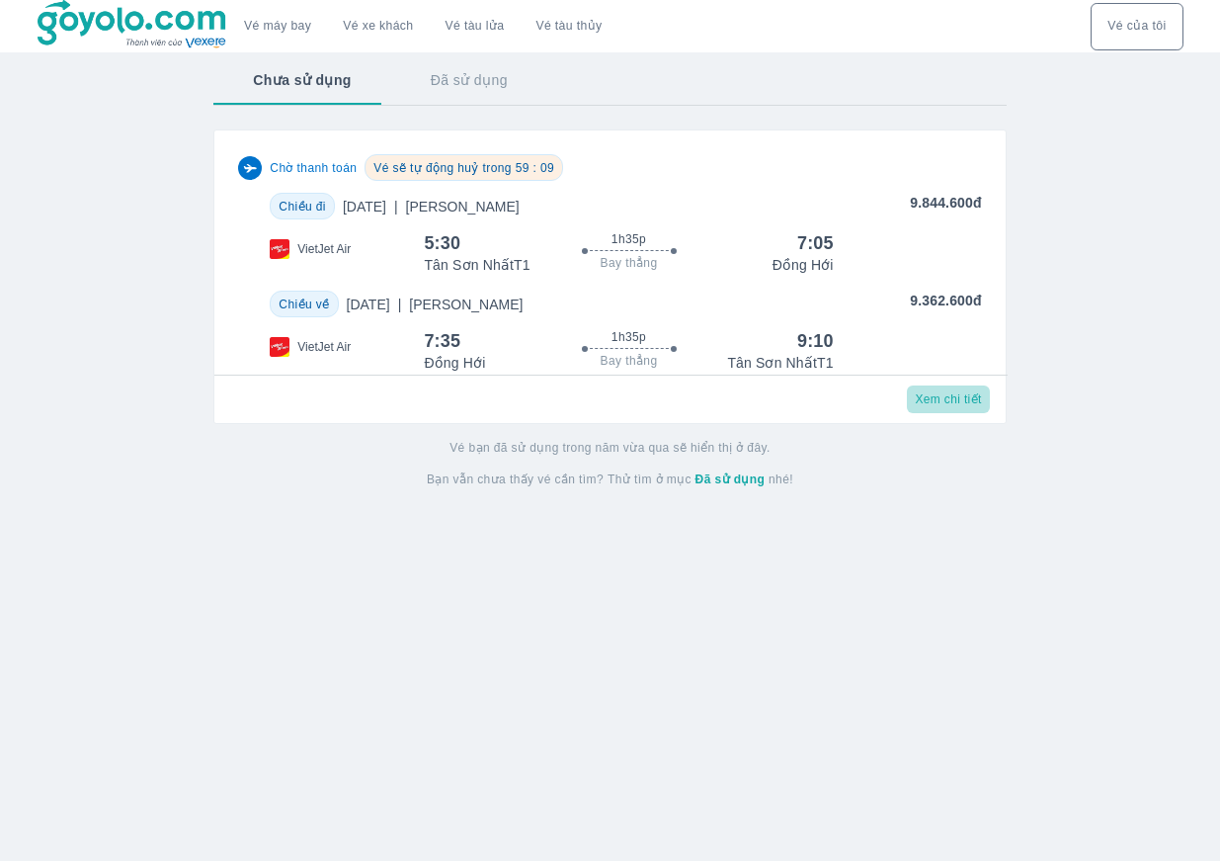
click at [966, 407] on span "Xem chi tiết" at bounding box center [948, 399] width 66 height 16
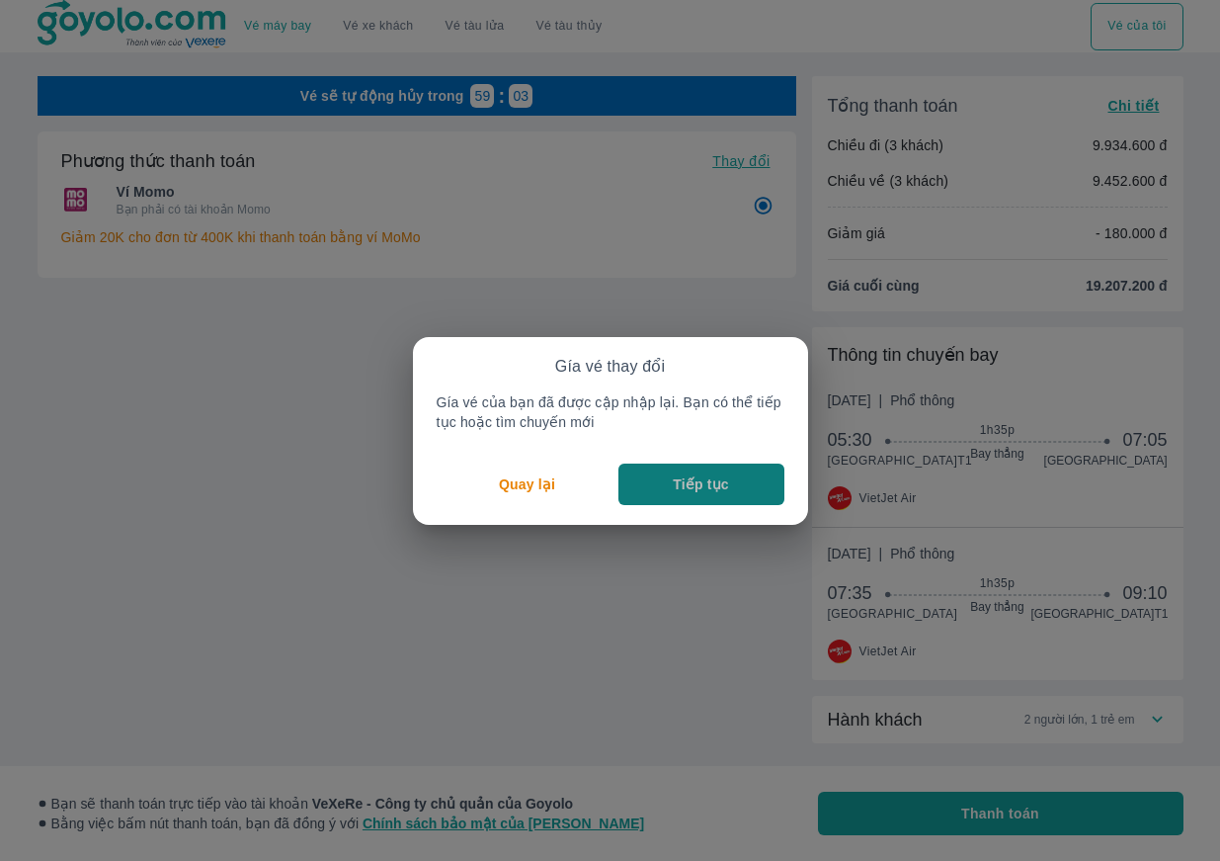
click at [758, 491] on button "Tiếp tục" at bounding box center [701, 483] width 166 height 41
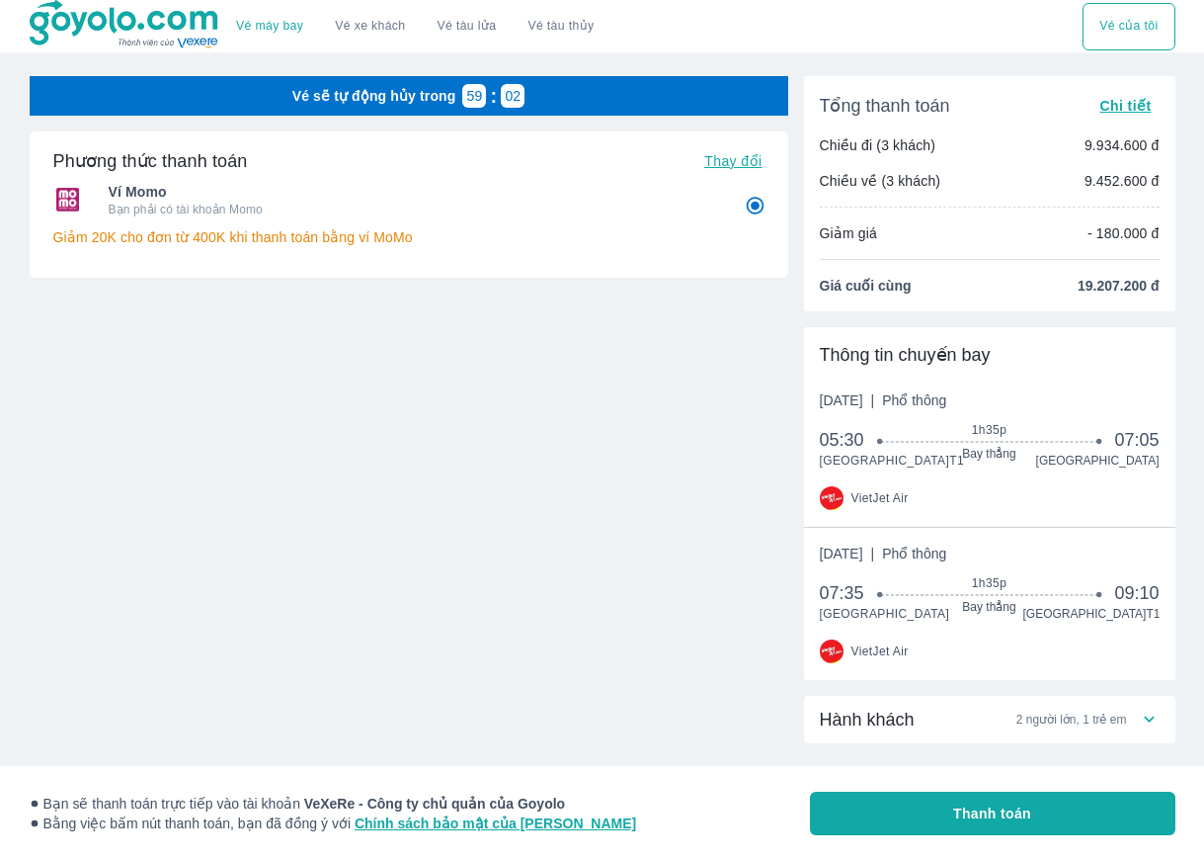
scroll to position [57, 0]
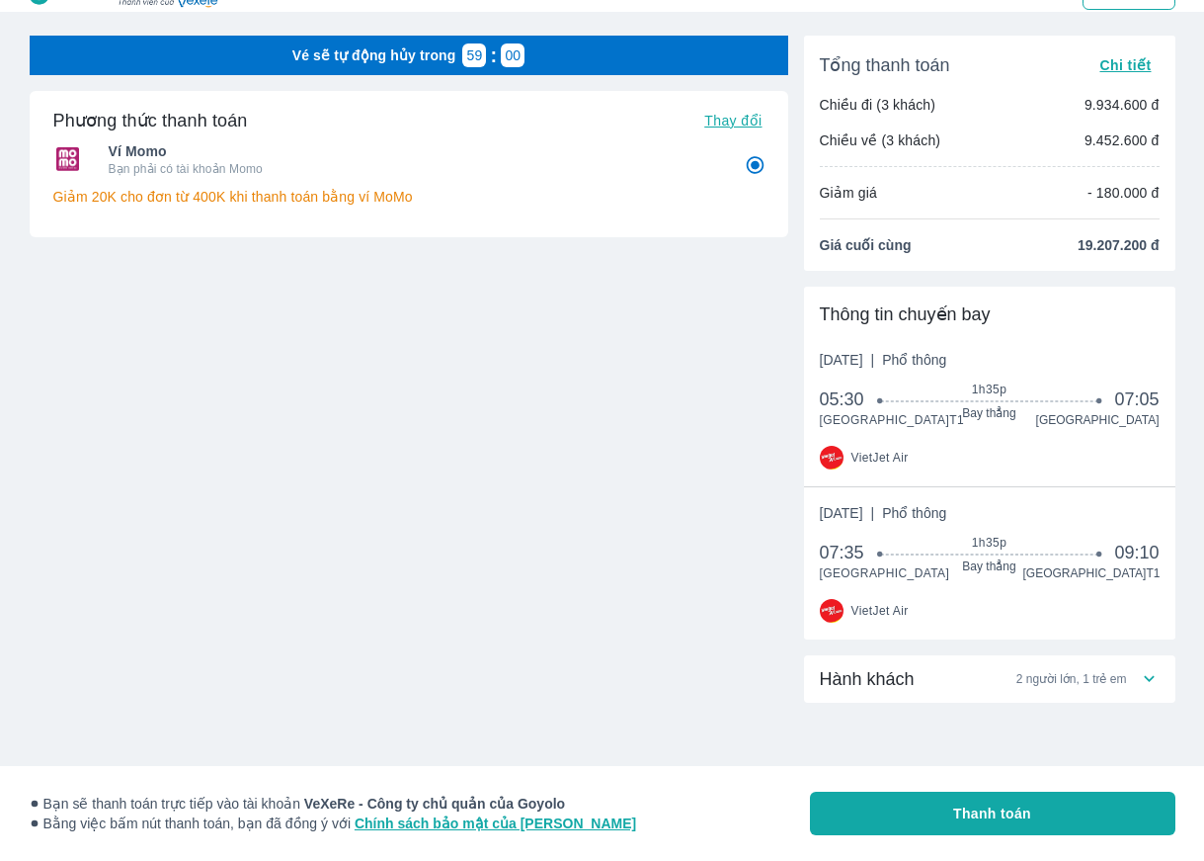
click at [1131, 683] on div "Hành khách 2 người lớn, 1 trẻ em" at bounding box center [979, 679] width 319 height 24
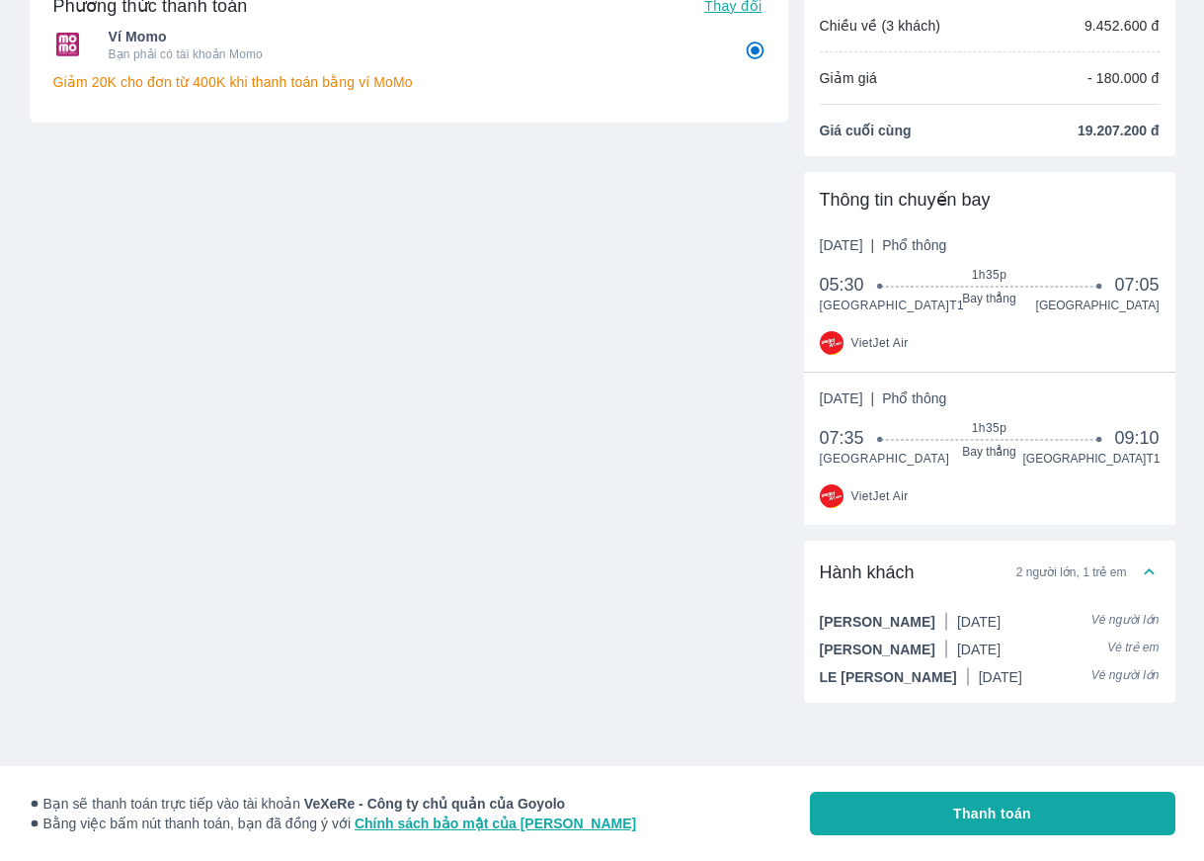
scroll to position [0, 0]
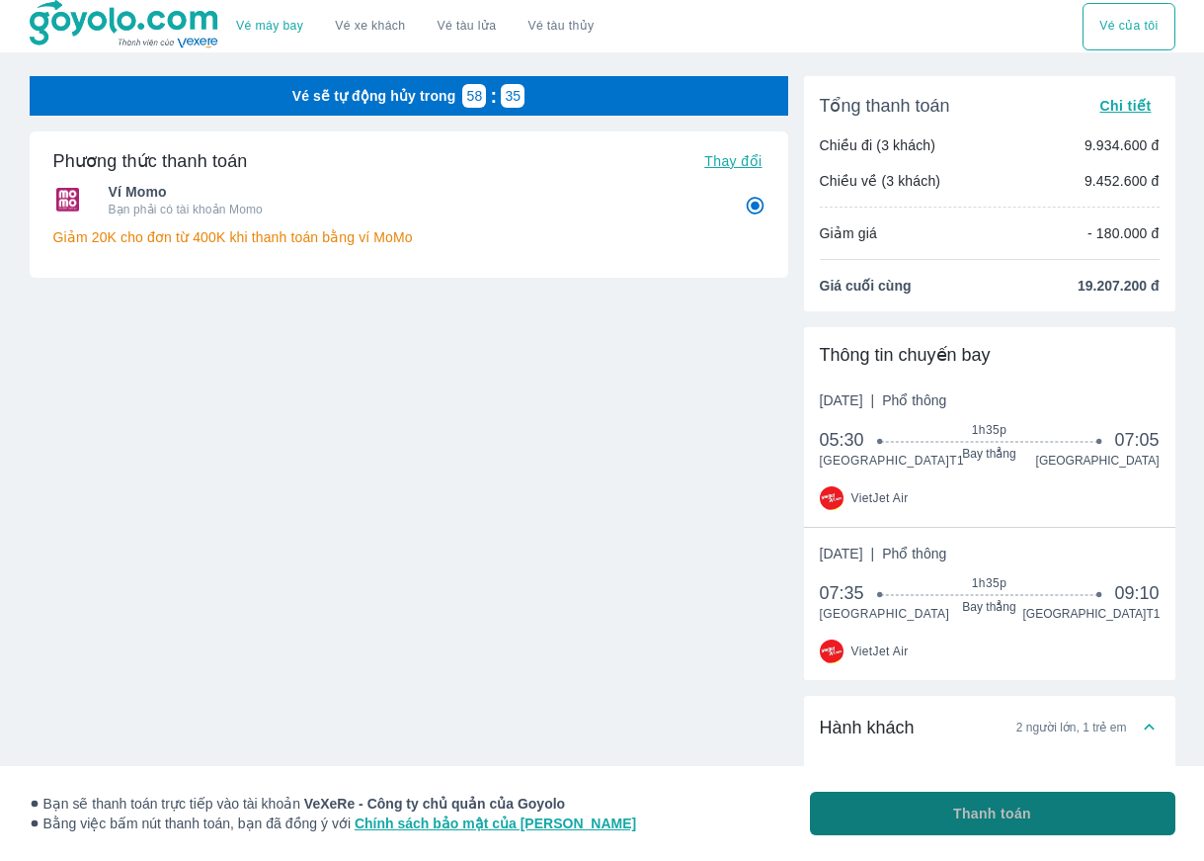
click at [1100, 810] on button "Thanh toán" at bounding box center [993, 812] width 366 height 43
radio input "false"
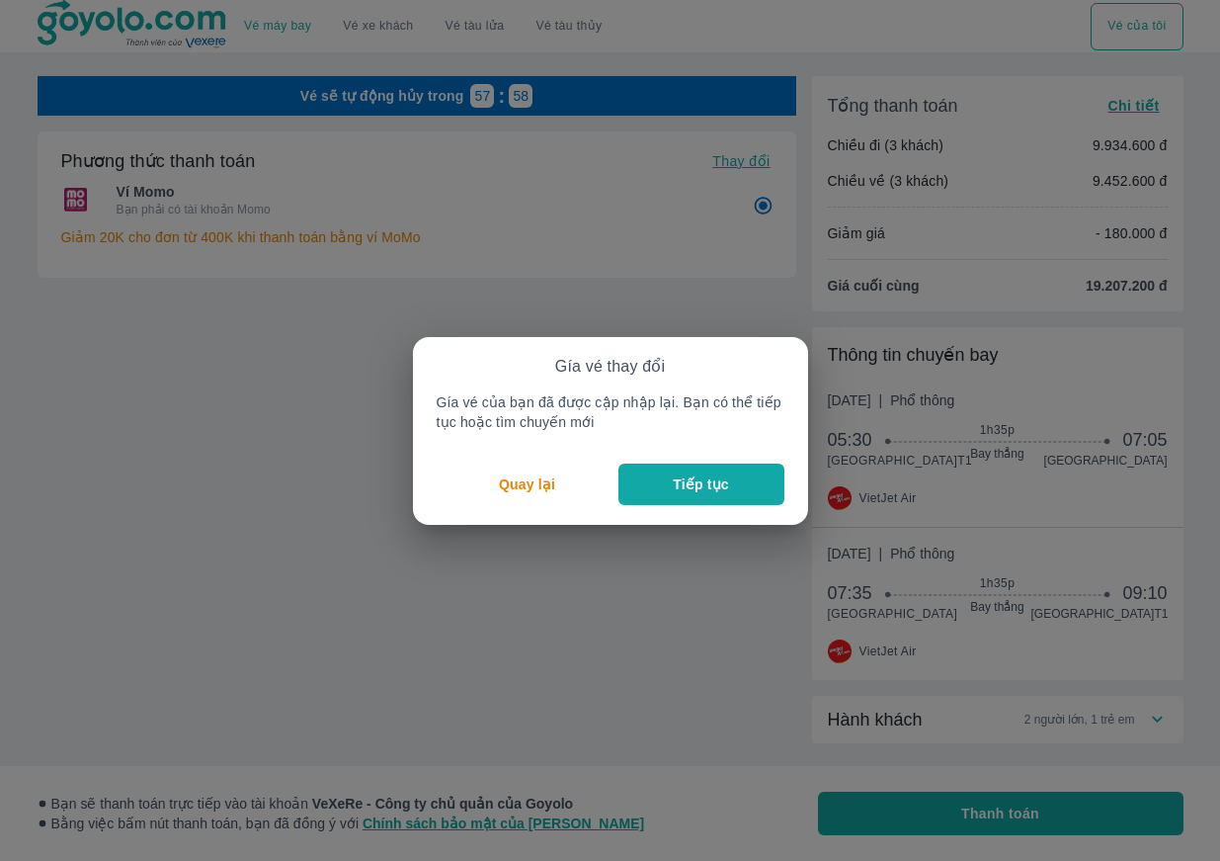
click at [671, 484] on button "Tiếp tục" at bounding box center [701, 483] width 166 height 41
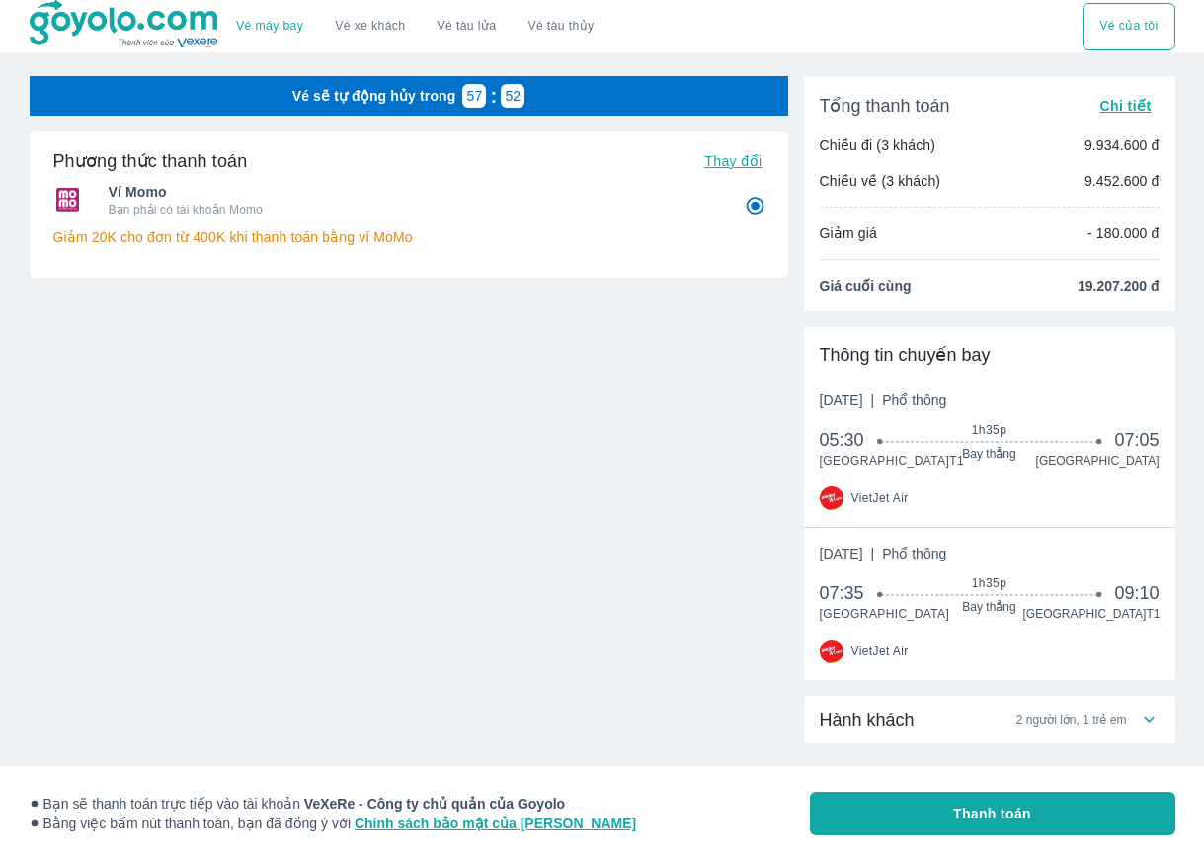
click at [721, 162] on span "Thay đổi" at bounding box center [732, 161] width 57 height 16
radio input "false"
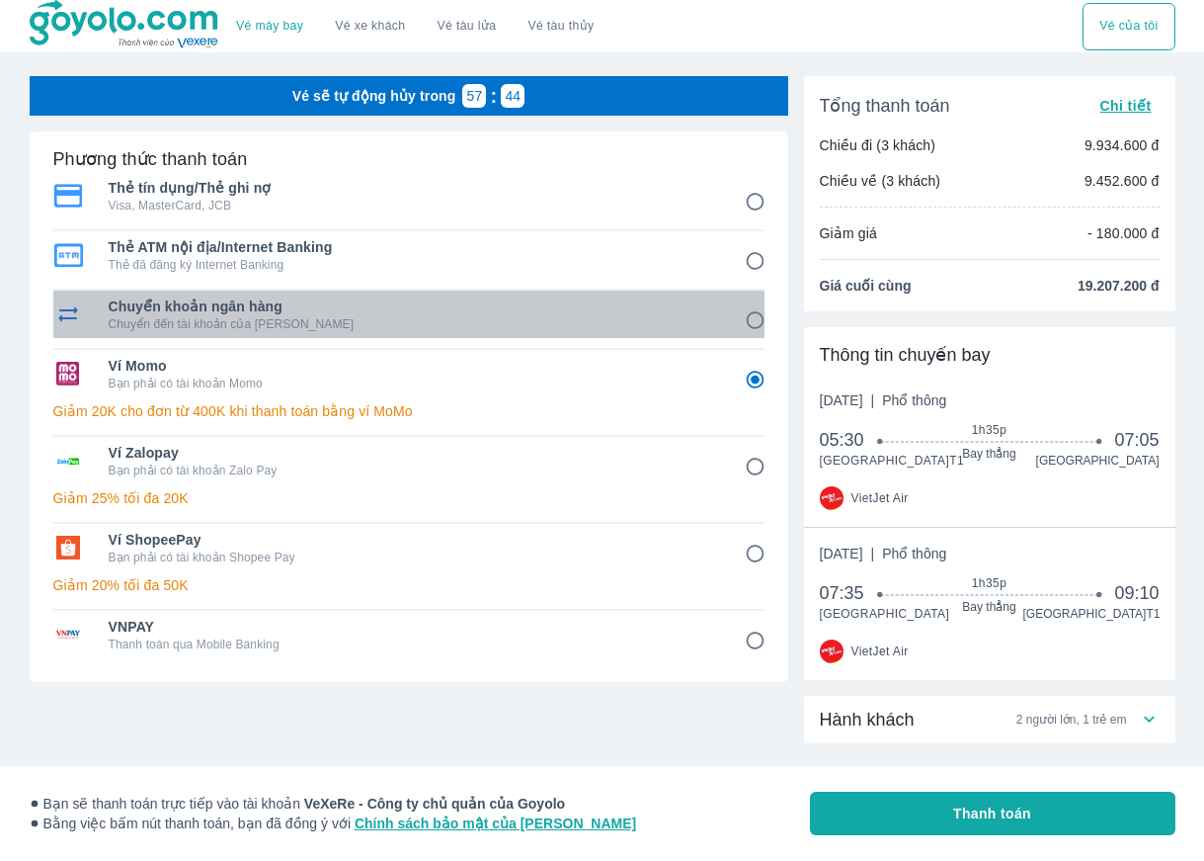
click at [508, 317] on p "Chuyển đến tài khoản của [PERSON_NAME]" at bounding box center [413, 324] width 609 height 16
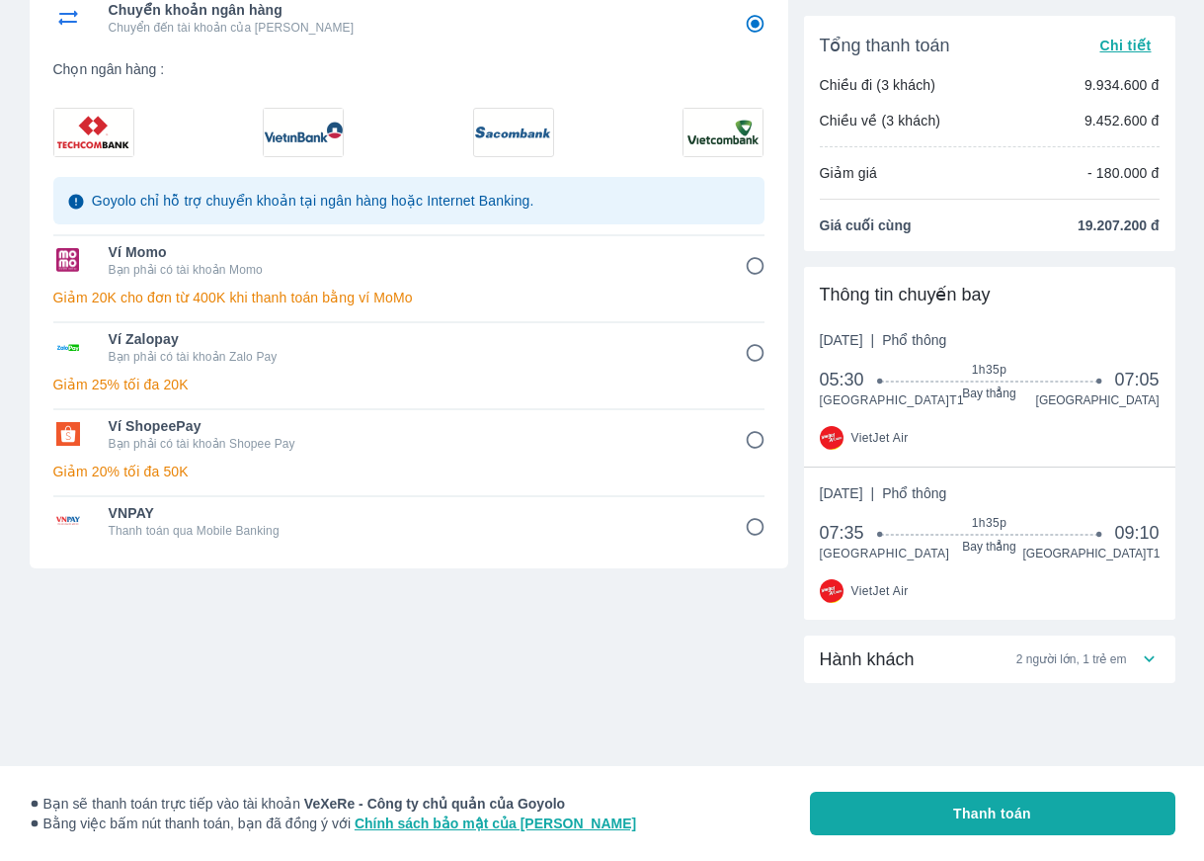
scroll to position [327, 0]
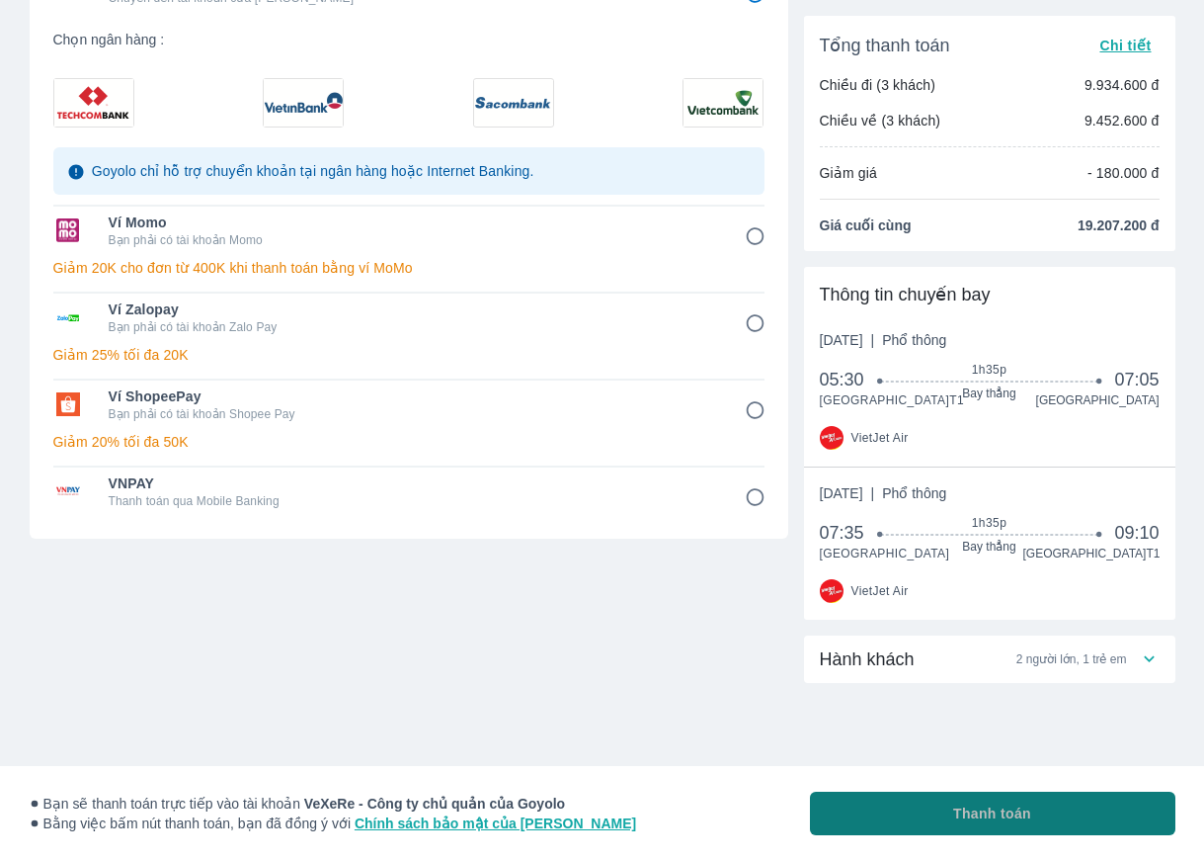
click at [942, 810] on button "Thanh toán" at bounding box center [993, 812] width 366 height 43
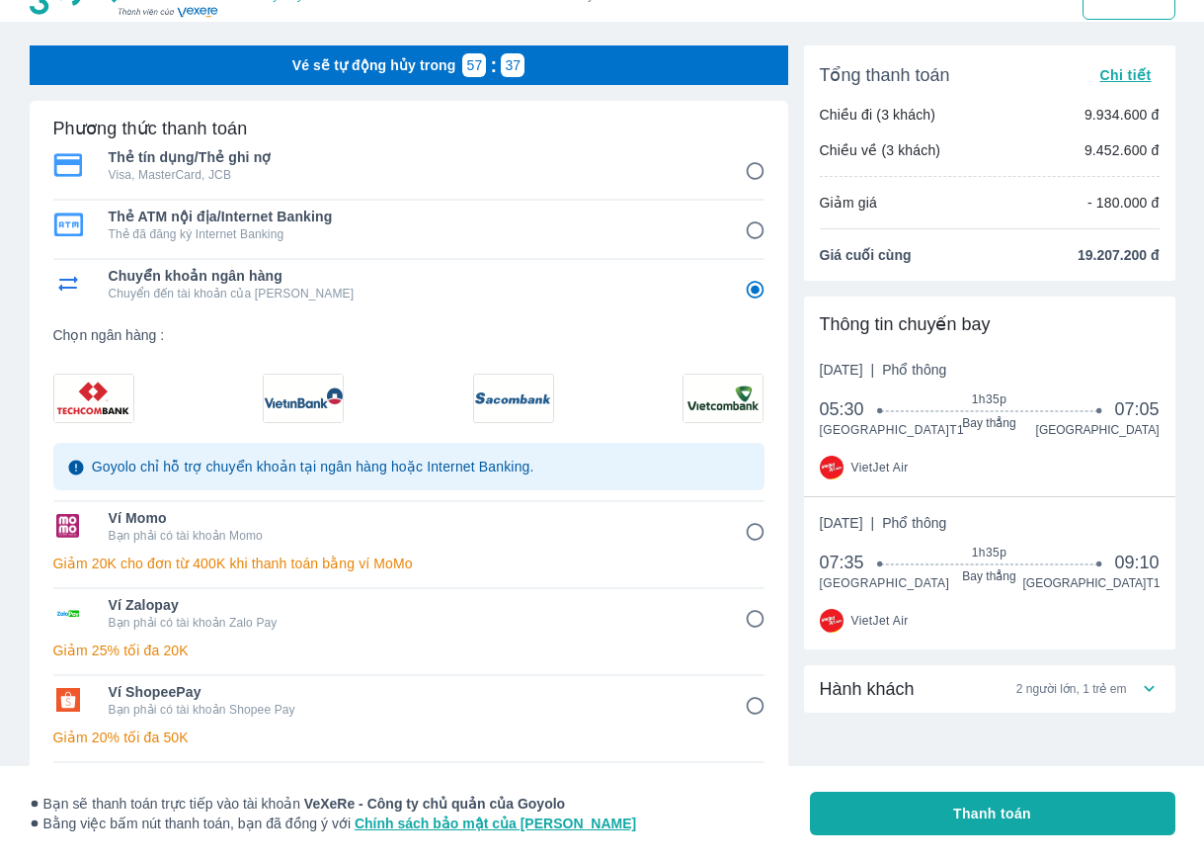
scroll to position [0, 0]
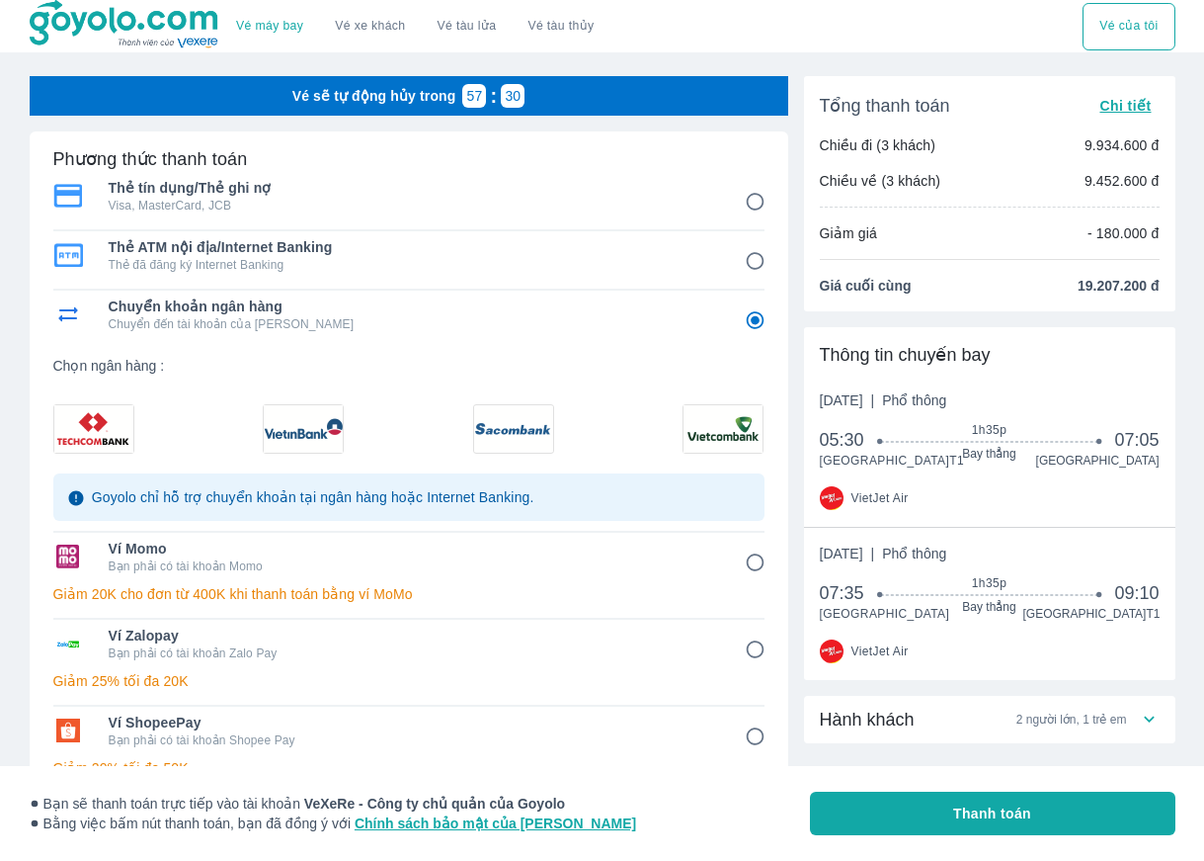
click at [1121, 103] on span "Chi tiết" at bounding box center [1125, 106] width 51 height 16
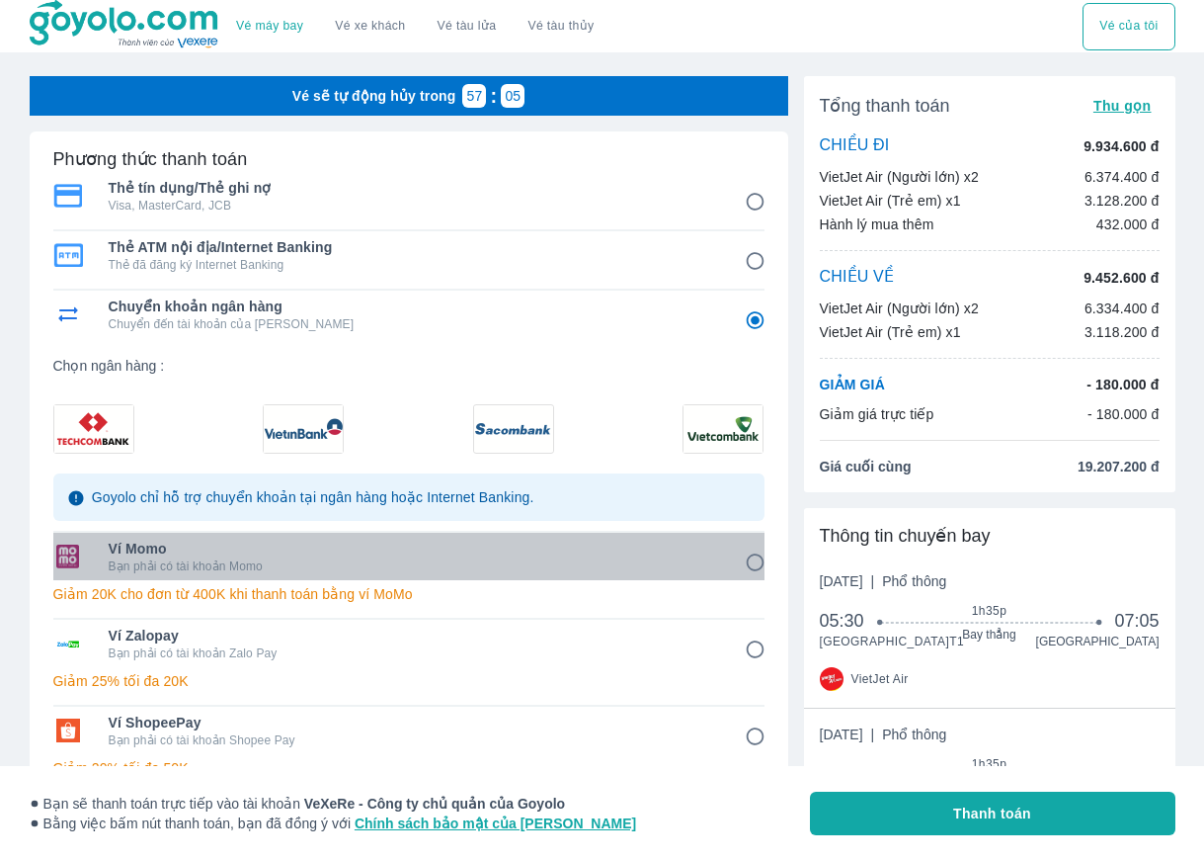
click at [395, 573] on p "Bạn phải có tài khoản Momo" at bounding box center [413, 566] width 609 height 16
radio input "false"
radio input "true"
